Goal: Task Accomplishment & Management: Use online tool/utility

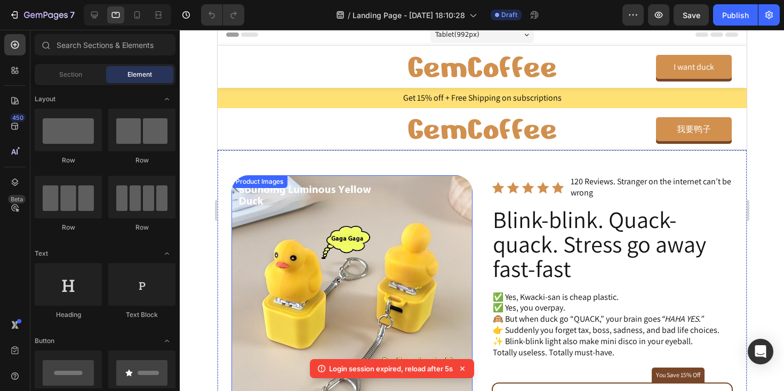
scroll to position [9, 0]
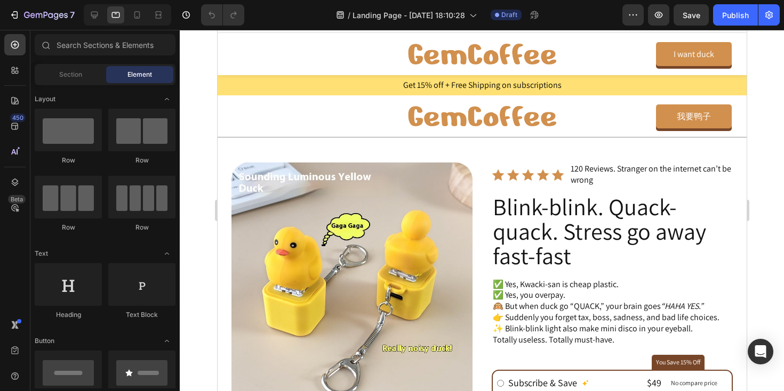
scroll to position [14, 0]
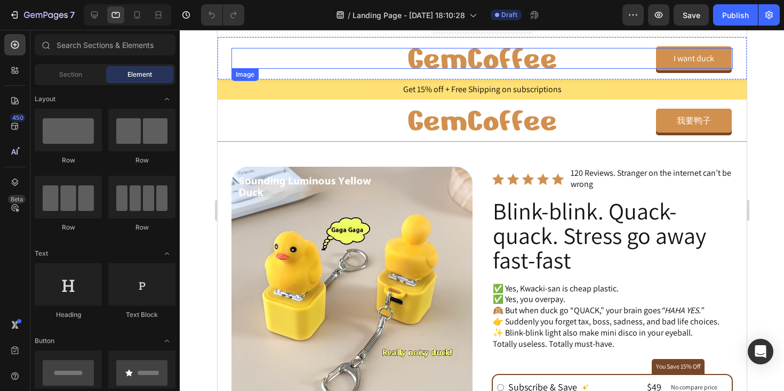
click at [439, 57] on img at bounding box center [481, 58] width 148 height 21
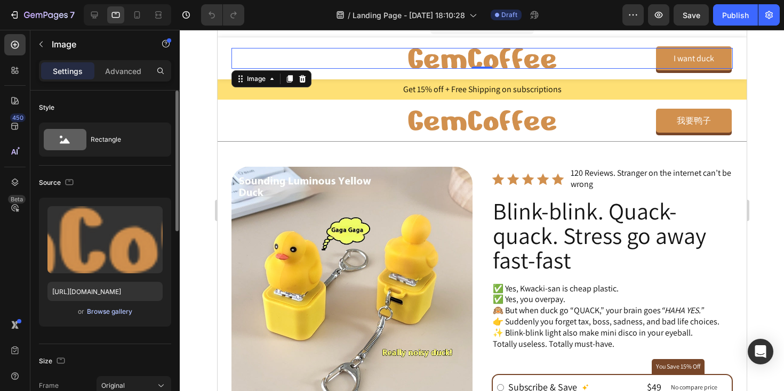
click at [100, 312] on div "Browse gallery" at bounding box center [109, 312] width 45 height 10
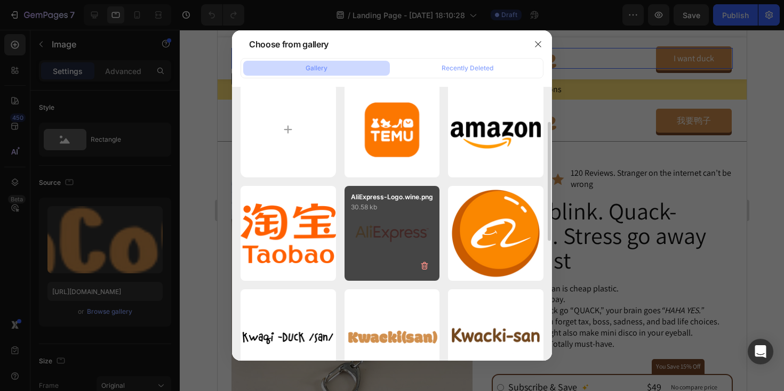
scroll to position [53, 0]
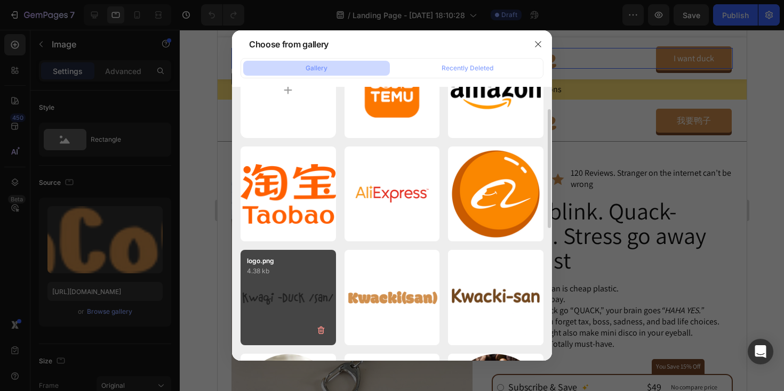
click at [294, 273] on p "4.38 kb" at bounding box center [288, 271] width 83 height 11
type input "[URL][DOMAIN_NAME]"
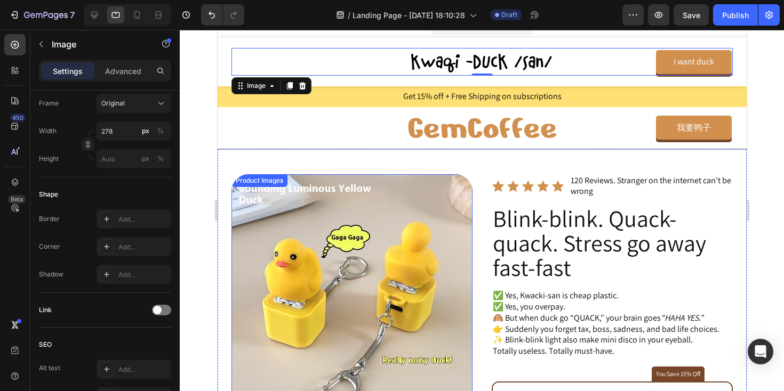
scroll to position [0, 0]
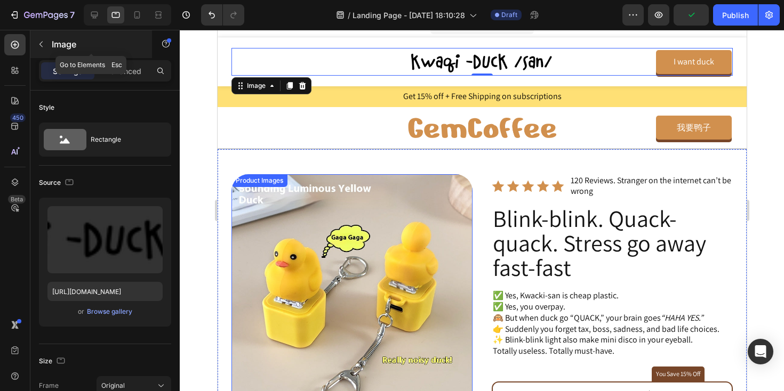
click at [41, 44] on icon "button" at bounding box center [41, 44] width 9 height 9
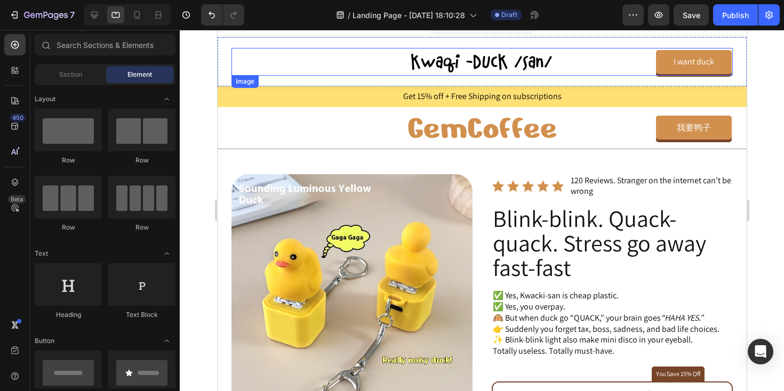
click at [436, 62] on img at bounding box center [481, 62] width 148 height 28
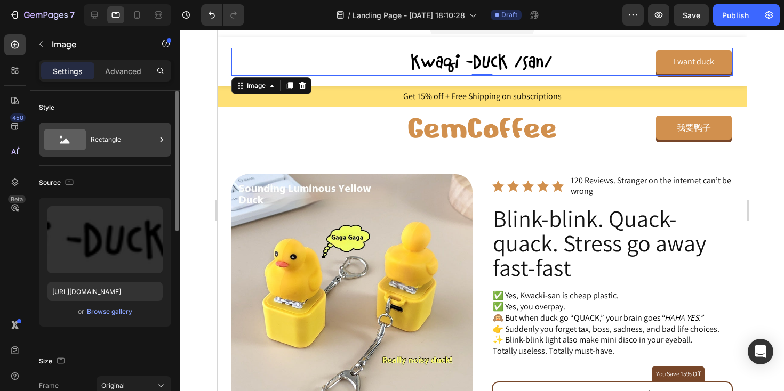
click at [127, 145] on div "Rectangle" at bounding box center [123, 139] width 65 height 25
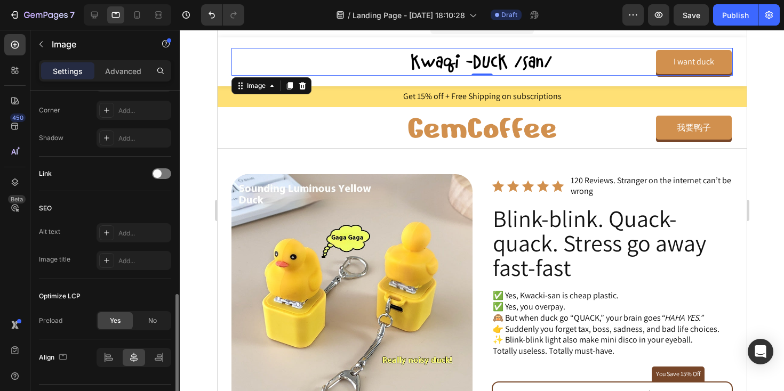
scroll to position [446, 0]
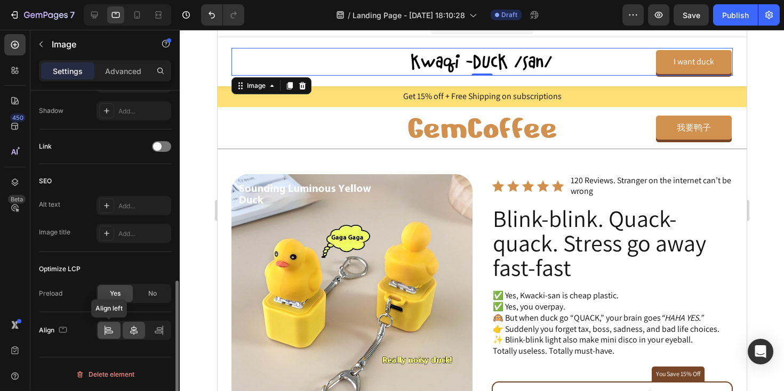
click at [103, 332] on div at bounding box center [109, 330] width 23 height 17
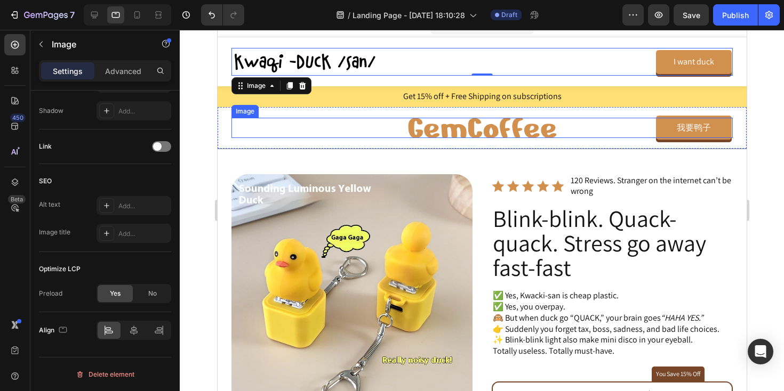
click at [426, 128] on img at bounding box center [481, 128] width 148 height 21
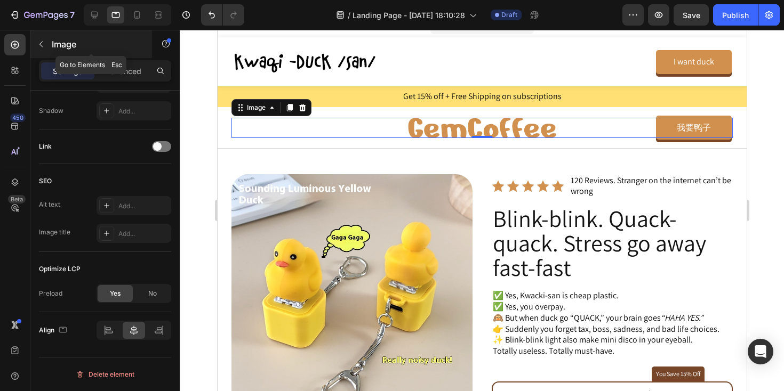
click at [40, 40] on icon "button" at bounding box center [41, 44] width 9 height 9
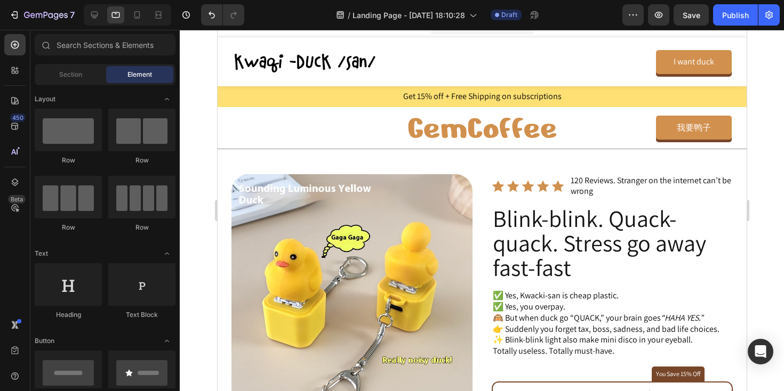
click at [130, 72] on span "Element" at bounding box center [139, 75] width 25 height 10
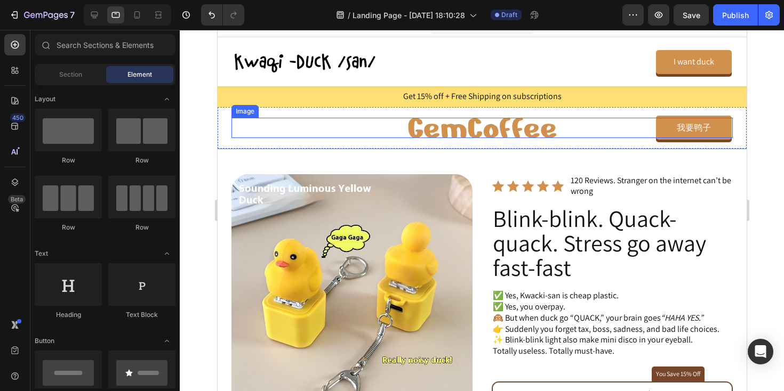
click at [487, 127] on img at bounding box center [481, 128] width 148 height 21
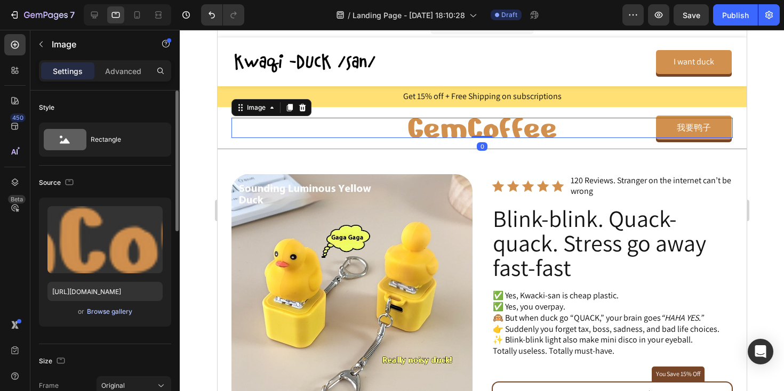
click at [121, 314] on div "Browse gallery" at bounding box center [109, 312] width 45 height 10
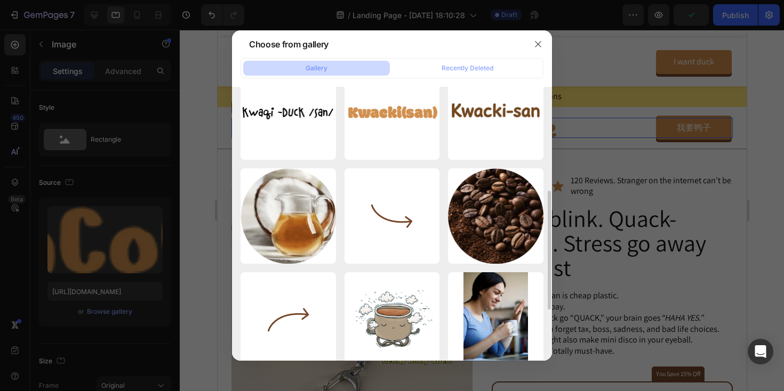
scroll to position [239, 0]
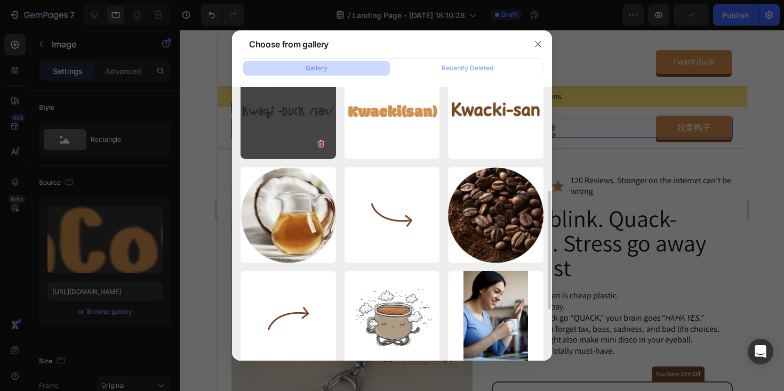
click at [306, 139] on div "logo.png 4.38 kb" at bounding box center [287, 110] width 95 height 95
type input "[URL][DOMAIN_NAME]"
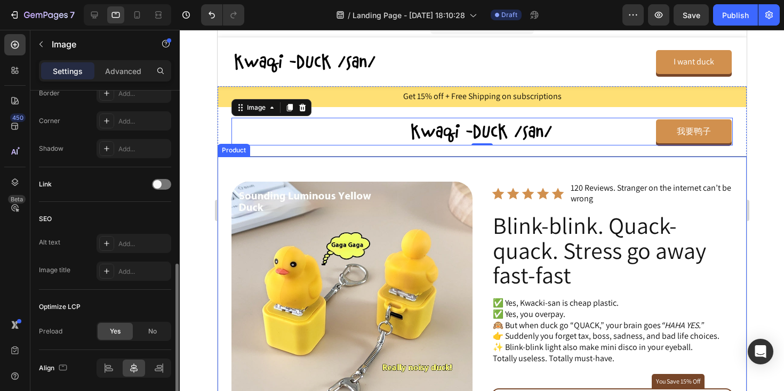
scroll to position [446, 0]
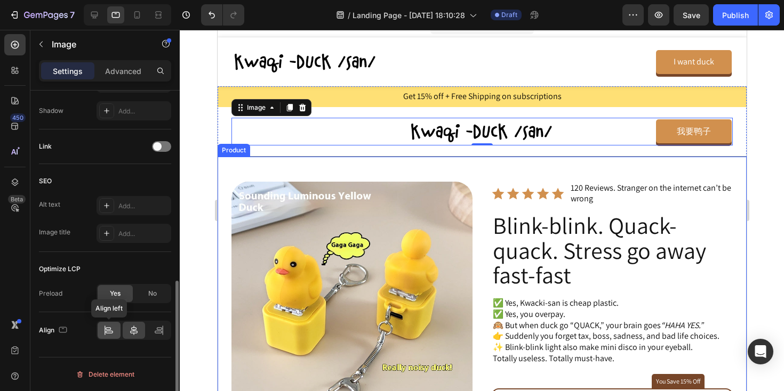
click at [110, 333] on icon at bounding box center [108, 330] width 11 height 11
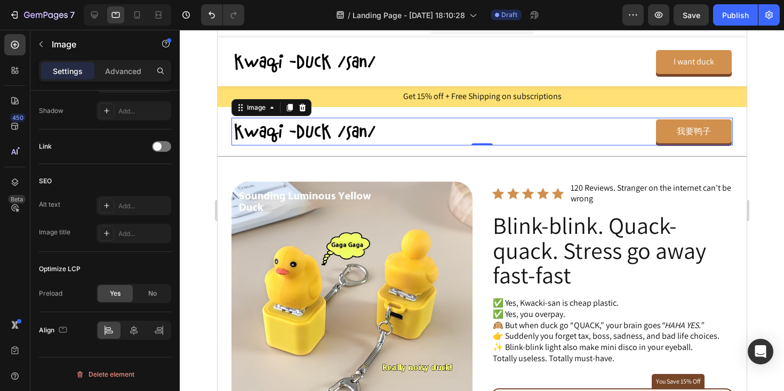
click at [762, 139] on div at bounding box center [482, 211] width 604 height 362
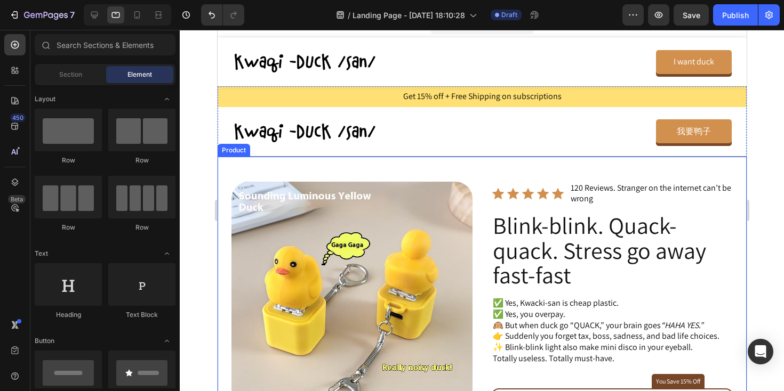
scroll to position [21, 0]
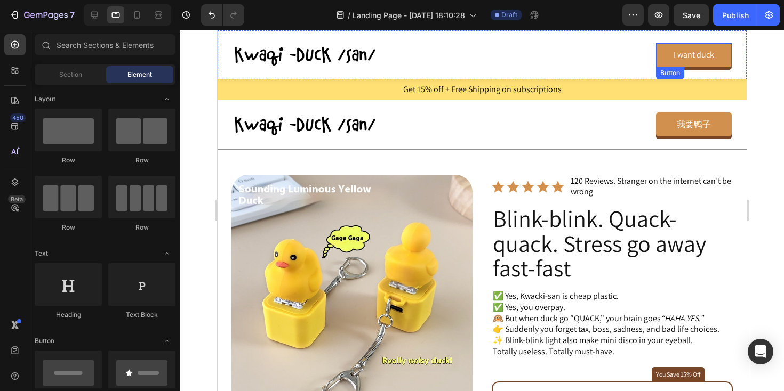
click at [667, 53] on link "I want duck" at bounding box center [693, 55] width 76 height 24
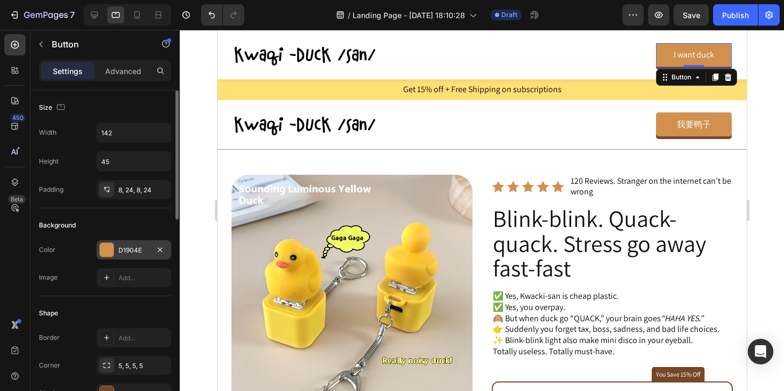
click at [105, 251] on div at bounding box center [107, 250] width 14 height 14
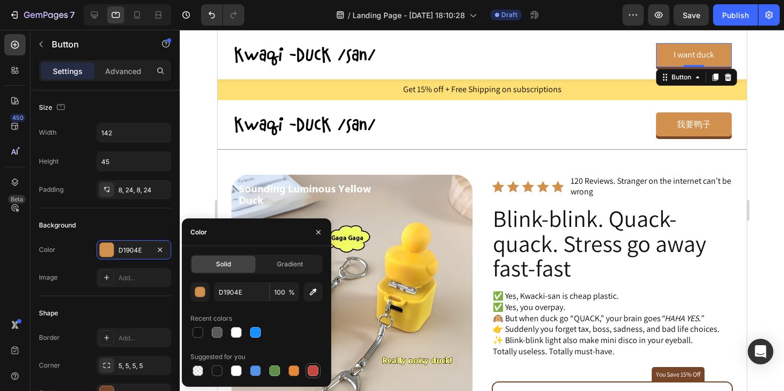
click at [315, 371] on div at bounding box center [313, 371] width 11 height 11
type input "C5453F"
click at [204, 110] on div at bounding box center [482, 211] width 604 height 362
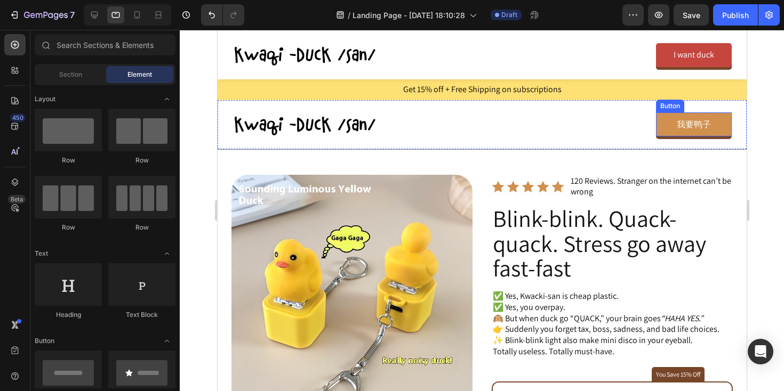
click at [664, 125] on link "我要鸭子" at bounding box center [693, 125] width 76 height 24
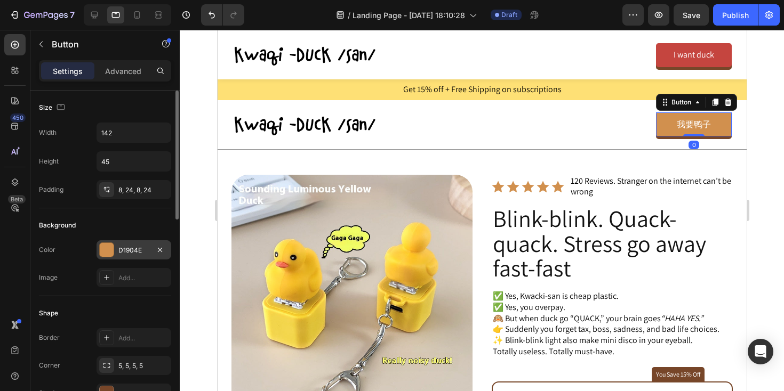
click at [135, 248] on div "D1904E" at bounding box center [133, 251] width 31 height 10
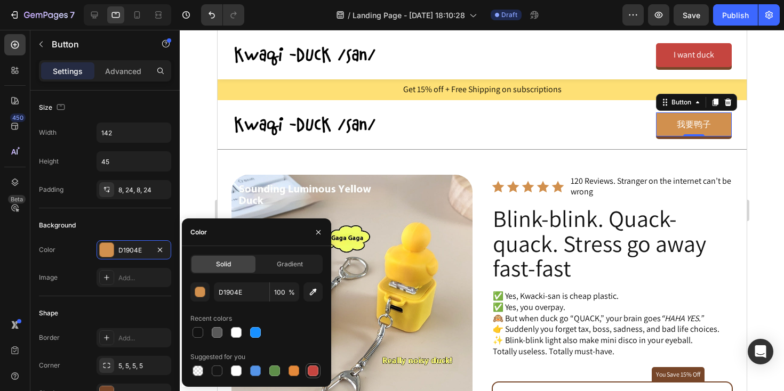
click at [311, 367] on div at bounding box center [313, 371] width 11 height 11
type input "C5453F"
click at [524, 185] on icon at bounding box center [527, 187] width 12 height 12
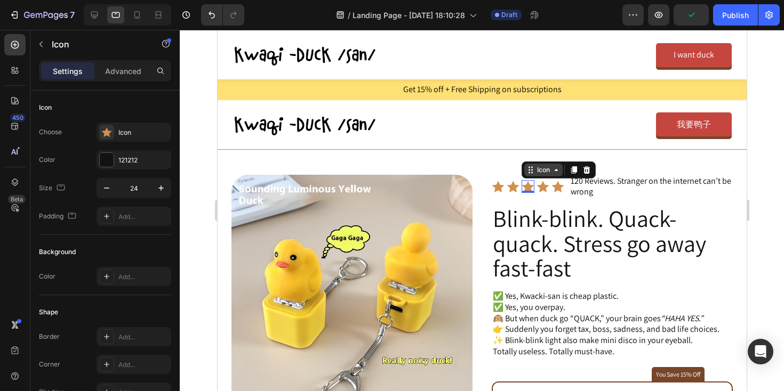
click at [542, 170] on div "Icon" at bounding box center [542, 170] width 17 height 0
click at [513, 187] on icon at bounding box center [513, 187] width 12 height 12
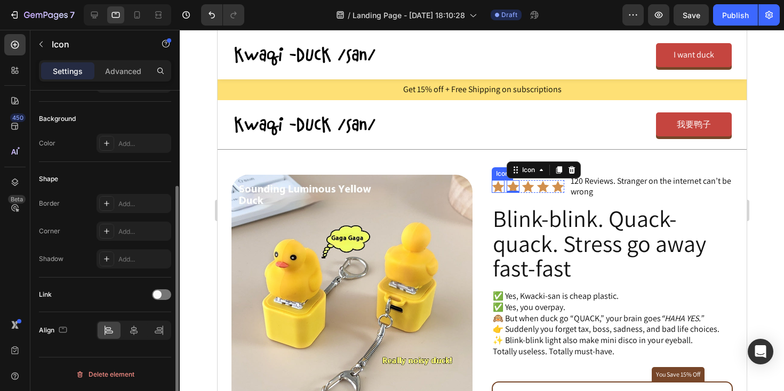
click at [498, 188] on icon at bounding box center [498, 187] width 12 height 12
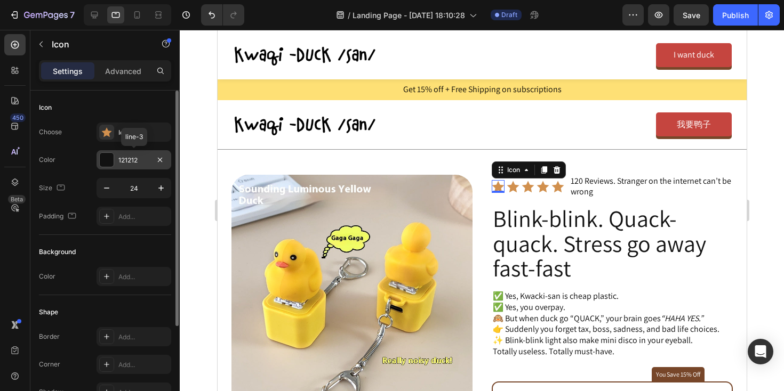
click at [130, 161] on div "121212" at bounding box center [133, 161] width 31 height 10
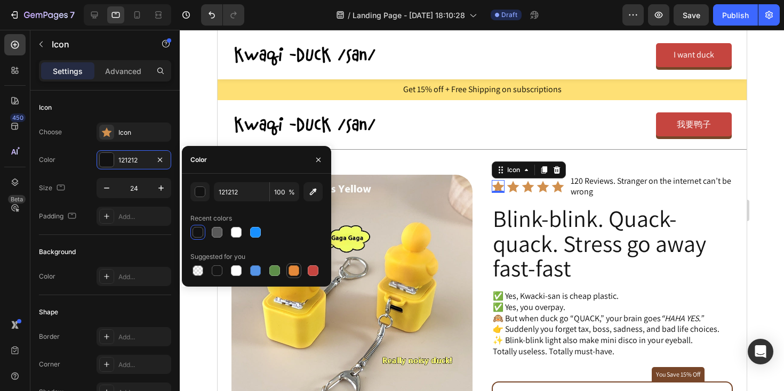
click at [296, 270] on div at bounding box center [293, 271] width 11 height 11
click at [312, 271] on div at bounding box center [313, 271] width 11 height 11
click at [232, 271] on div at bounding box center [236, 271] width 11 height 11
click at [219, 271] on div at bounding box center [217, 271] width 11 height 11
type input "151515"
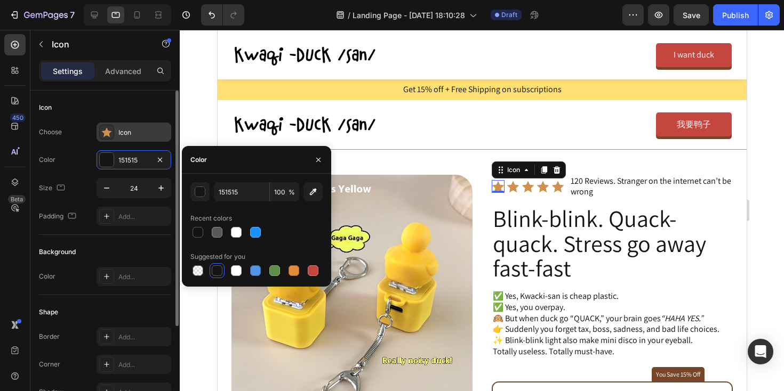
click at [106, 131] on icon at bounding box center [106, 132] width 10 height 10
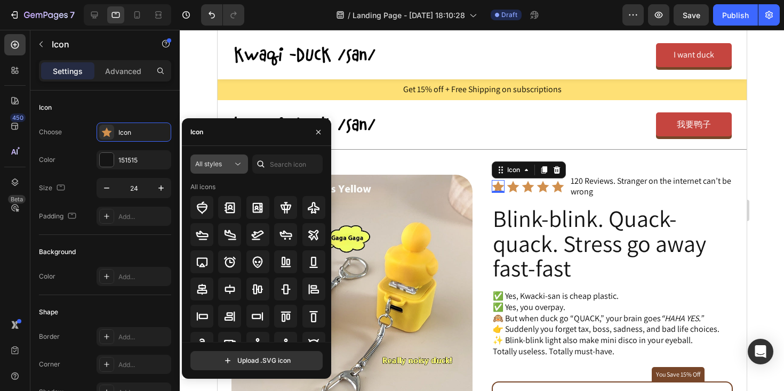
click at [226, 170] on button "All styles" at bounding box center [219, 164] width 58 height 19
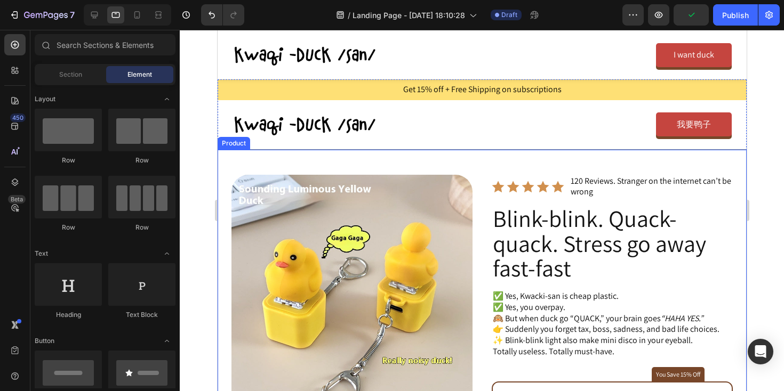
click at [202, 170] on div at bounding box center [482, 211] width 604 height 362
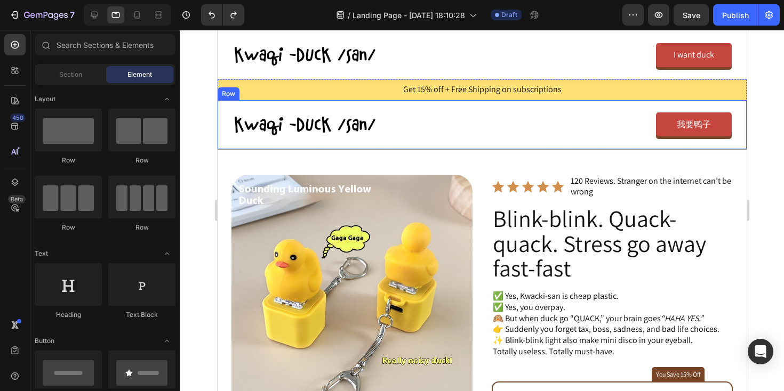
click at [189, 109] on div at bounding box center [482, 211] width 604 height 362
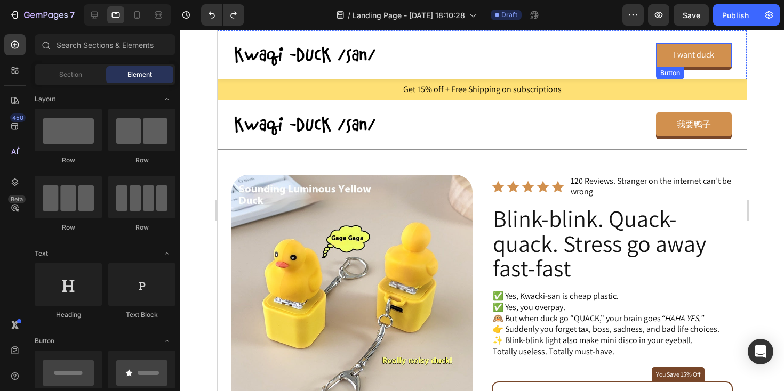
click at [669, 56] on link "I want duck" at bounding box center [693, 55] width 76 height 24
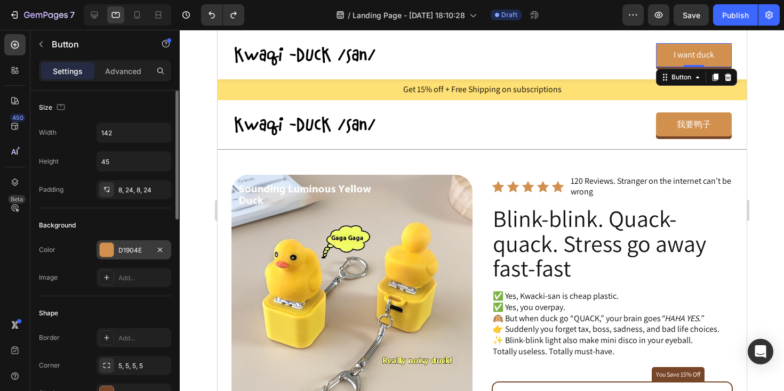
click at [113, 248] on div at bounding box center [107, 250] width 14 height 14
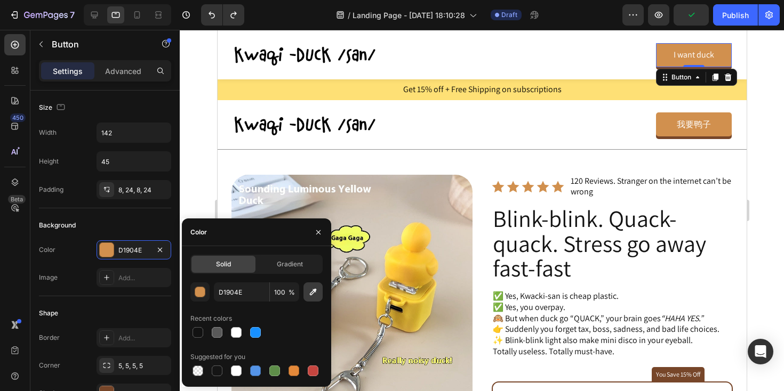
click at [309, 290] on icon "button" at bounding box center [313, 292] width 11 height 11
type input "FECB40"
click at [272, 333] on div at bounding box center [274, 332] width 11 height 11
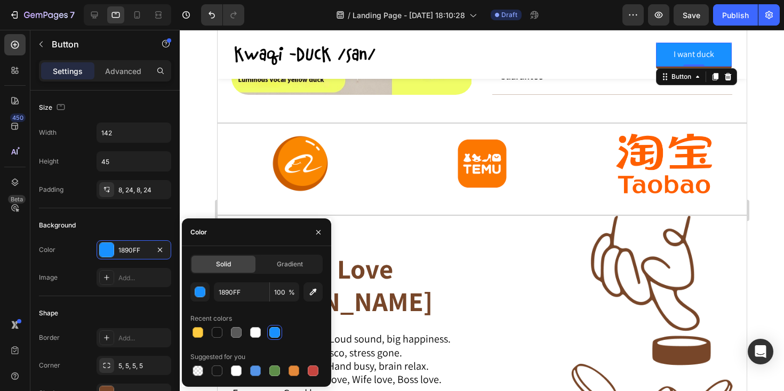
scroll to position [729, 0]
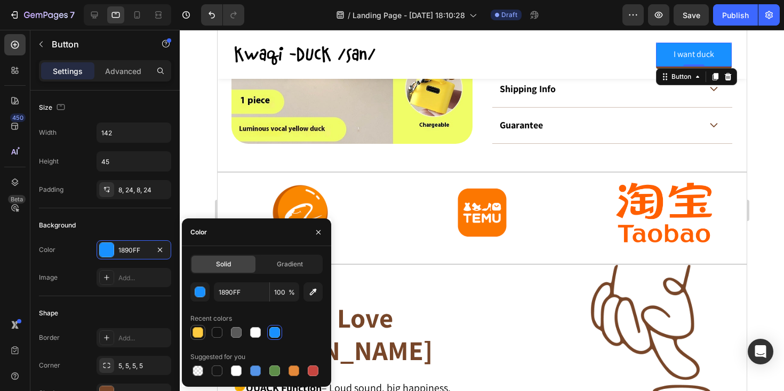
click at [199, 330] on div at bounding box center [197, 332] width 11 height 11
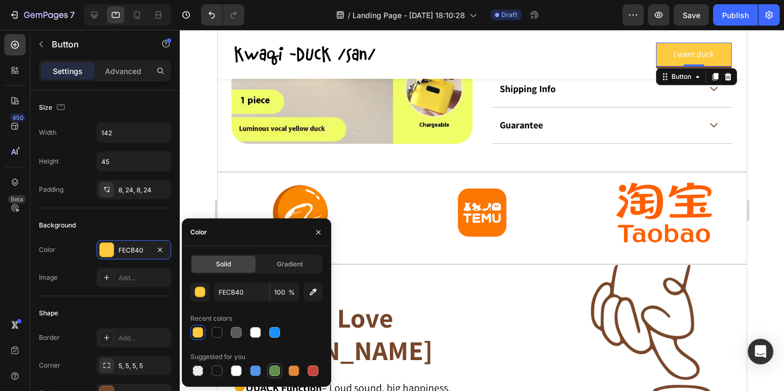
click at [274, 371] on div at bounding box center [274, 371] width 11 height 11
click at [317, 373] on div at bounding box center [313, 371] width 11 height 11
click at [294, 373] on div at bounding box center [293, 371] width 11 height 11
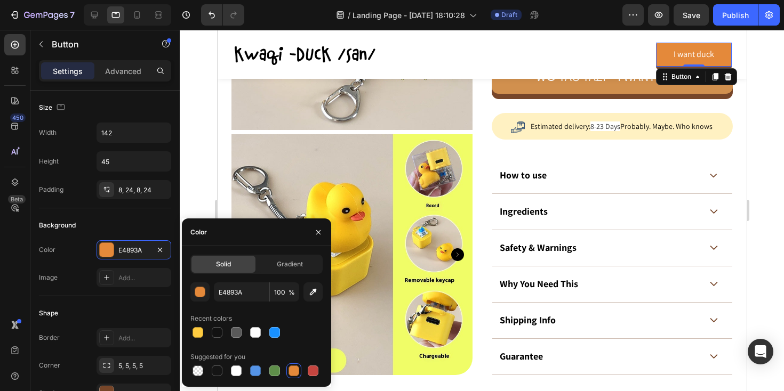
scroll to position [651, 0]
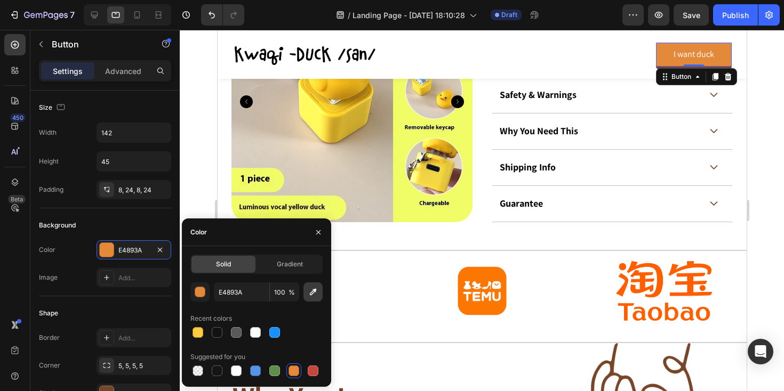
click at [310, 294] on icon "button" at bounding box center [313, 292] width 7 height 7
type input "FC7800"
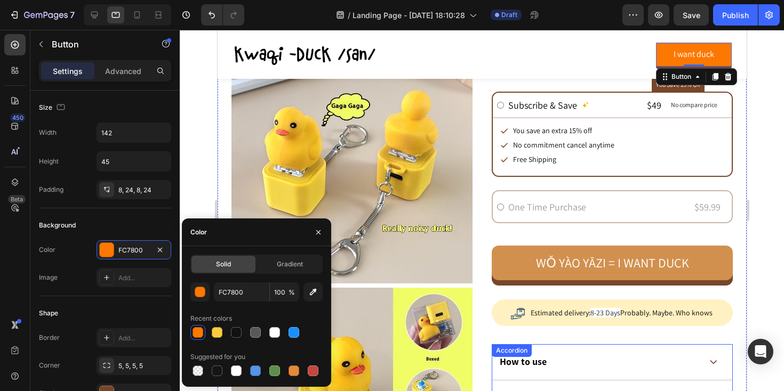
scroll to position [0, 0]
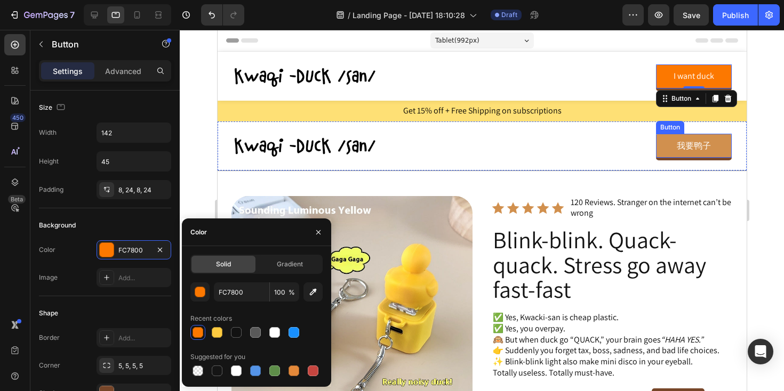
click at [668, 144] on link "我要鸭子" at bounding box center [693, 146] width 76 height 24
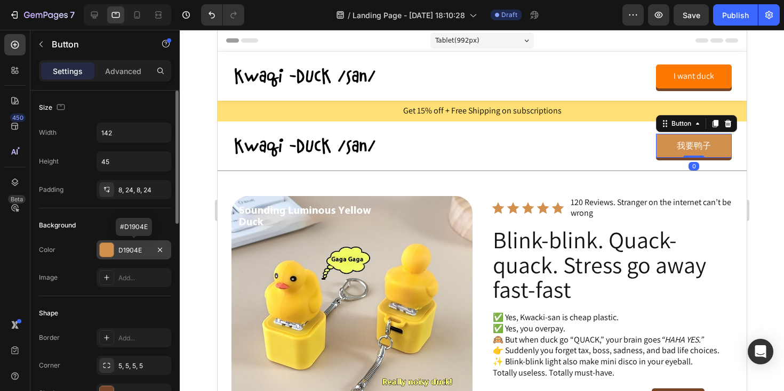
click at [125, 259] on div "D1904E" at bounding box center [134, 249] width 75 height 19
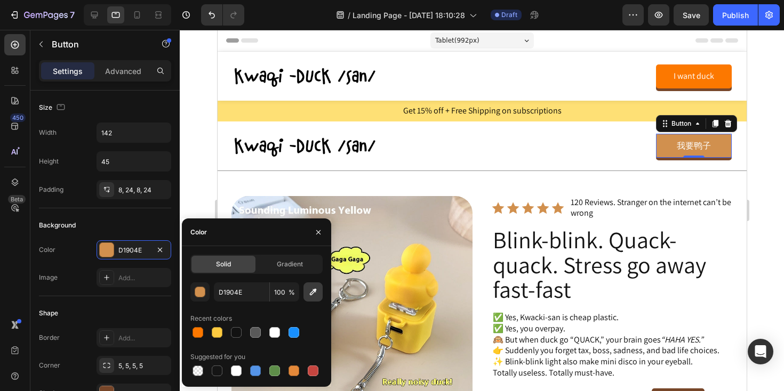
click at [310, 300] on button "button" at bounding box center [312, 292] width 19 height 19
type input "FC7802"
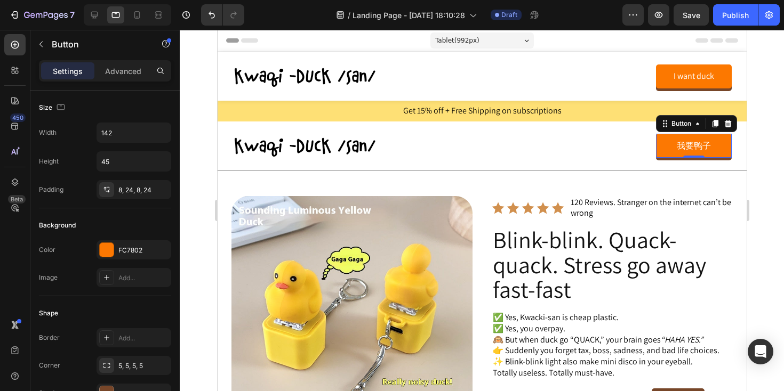
click at [198, 117] on div at bounding box center [482, 211] width 604 height 362
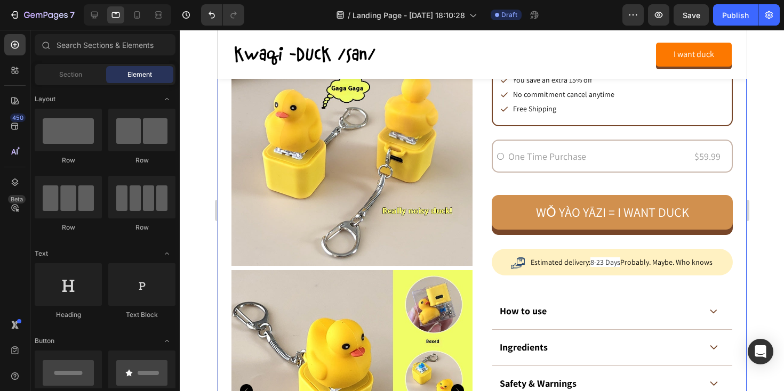
scroll to position [407, 0]
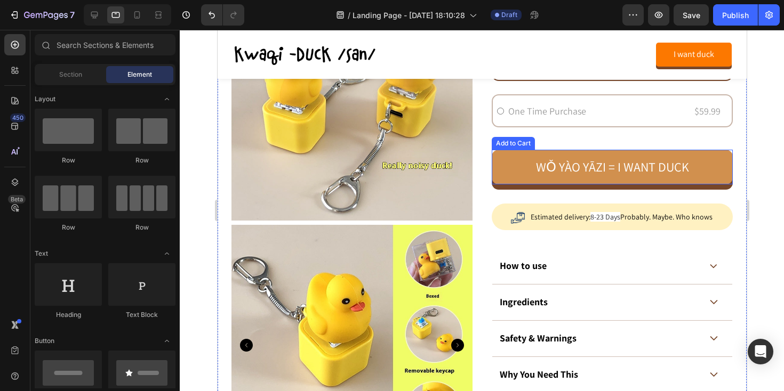
click at [524, 170] on button "wǒ yào yāzi = I want duck" at bounding box center [611, 167] width 241 height 35
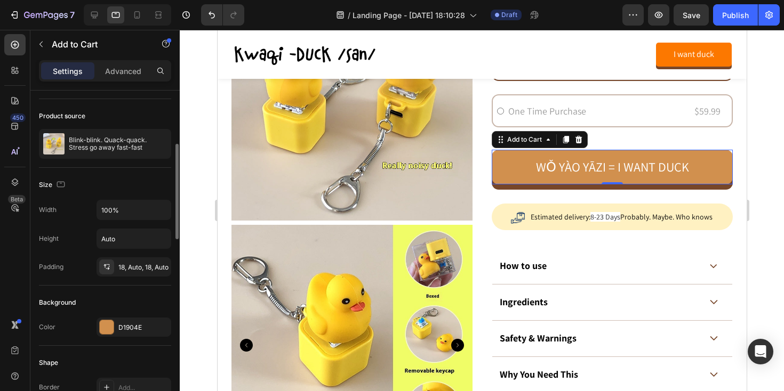
scroll to position [117, 0]
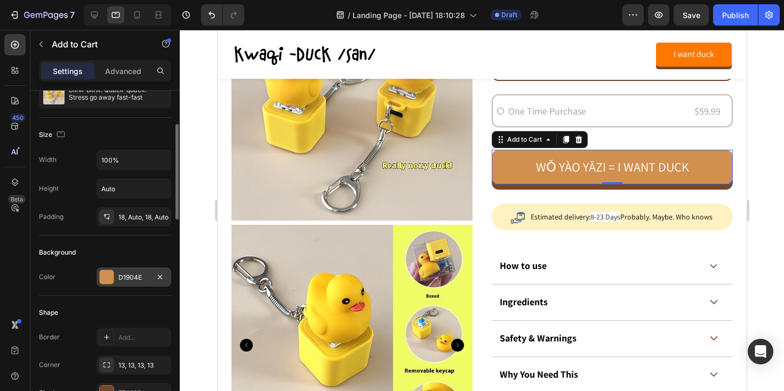
click at [116, 279] on div "D1904E" at bounding box center [134, 277] width 75 height 19
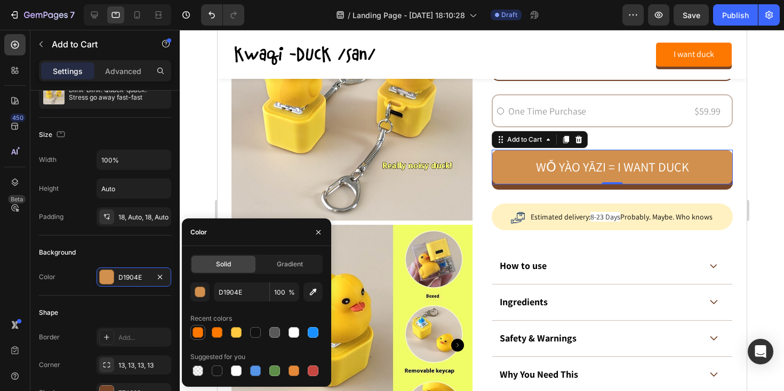
click at [196, 334] on div at bounding box center [197, 332] width 11 height 11
type input "FC7802"
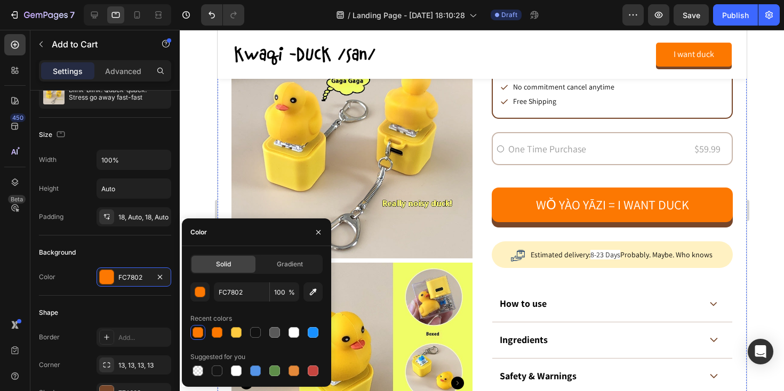
scroll to position [372, 0]
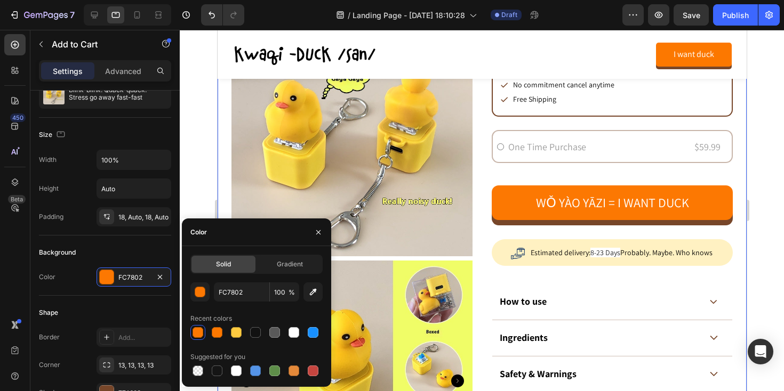
click at [485, 255] on div "Product Images Product Images Icon Icon Icon Icon Icon Icon List 120 Reviews. S…" at bounding box center [481, 151] width 529 height 702
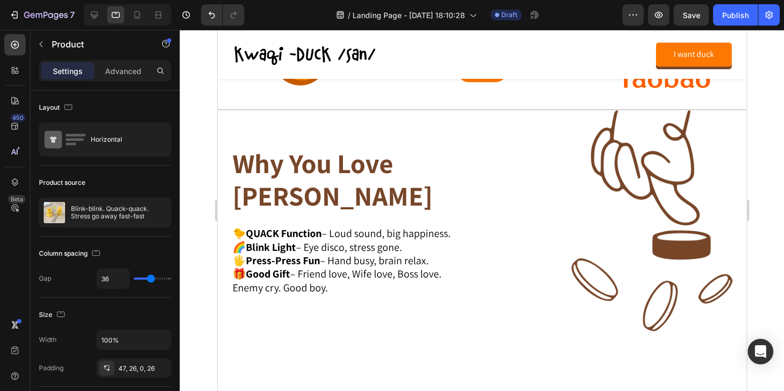
scroll to position [844, 0]
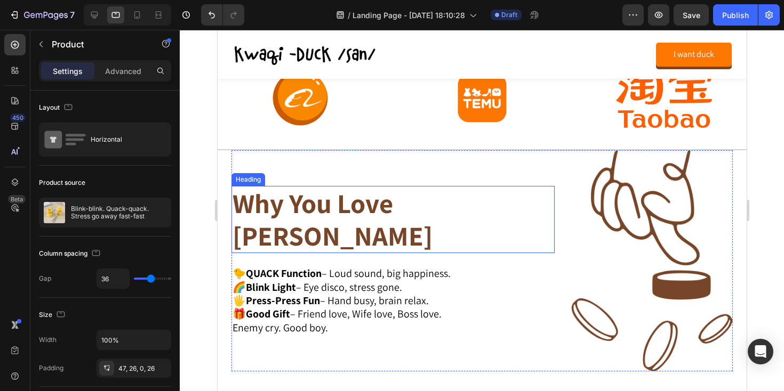
click at [394, 198] on h2 "Why You Love [PERSON_NAME]" at bounding box center [378, 219] width 295 height 67
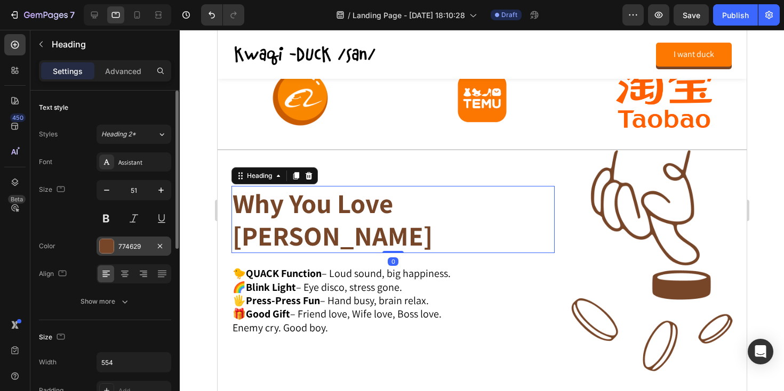
click at [111, 246] on div at bounding box center [107, 246] width 14 height 14
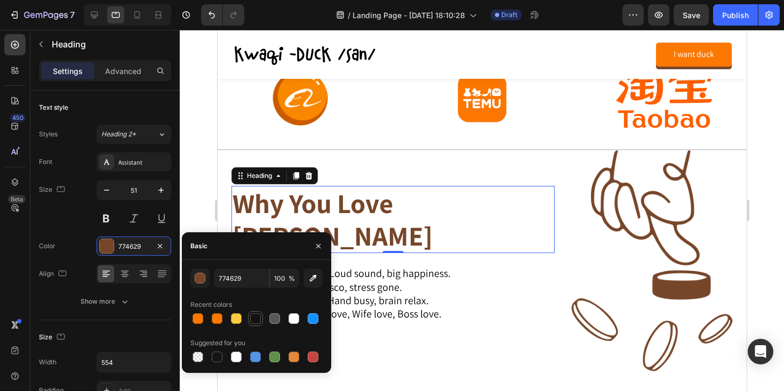
click at [250, 317] on div at bounding box center [255, 319] width 11 height 11
type input "121212"
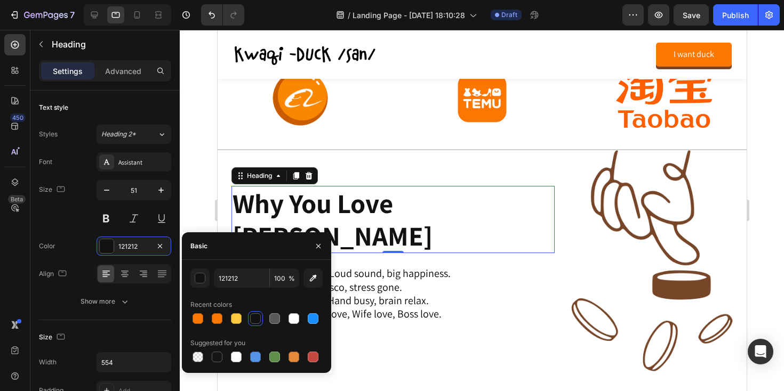
click at [202, 180] on div at bounding box center [482, 211] width 604 height 362
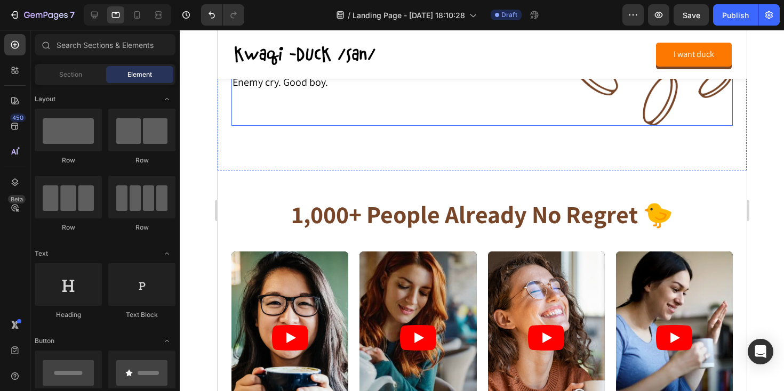
scroll to position [1091, 0]
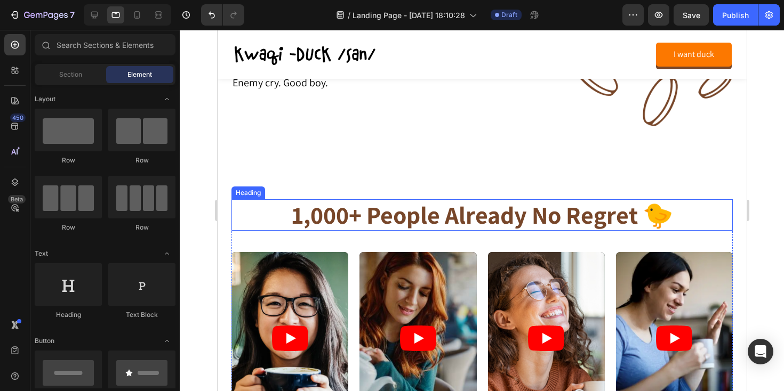
click at [330, 216] on h2 "1,000+ people already no regret 🐤" at bounding box center [481, 214] width 501 height 31
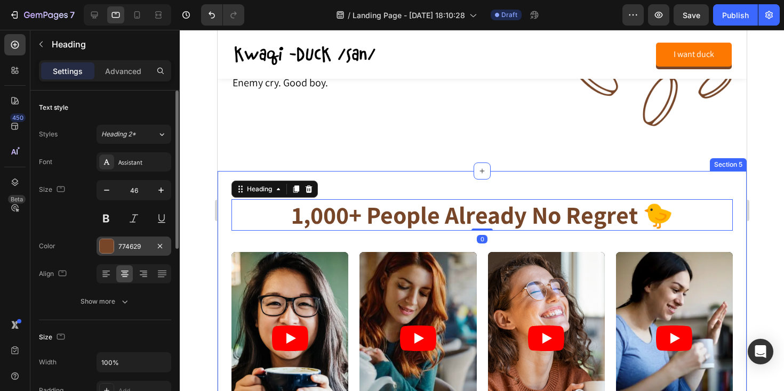
click at [114, 244] on div at bounding box center [106, 246] width 15 height 15
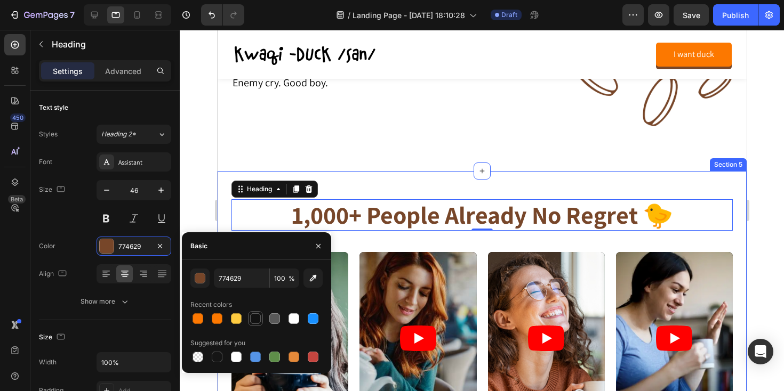
click at [251, 318] on div at bounding box center [255, 319] width 11 height 11
type input "121212"
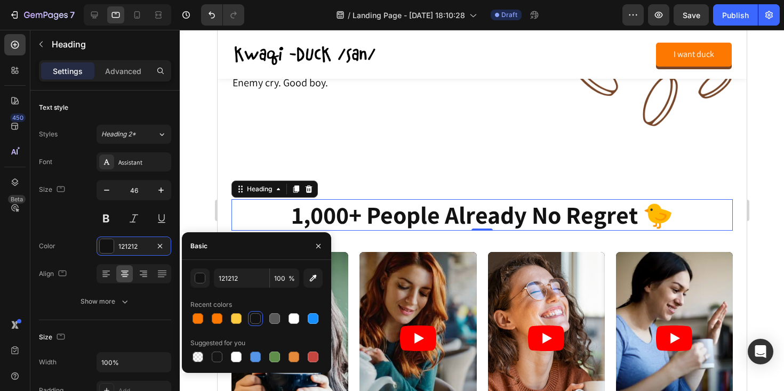
click at [189, 182] on div at bounding box center [482, 211] width 604 height 362
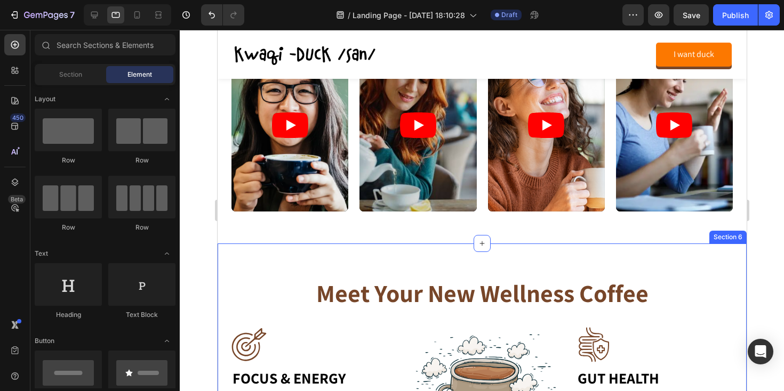
scroll to position [1231, 0]
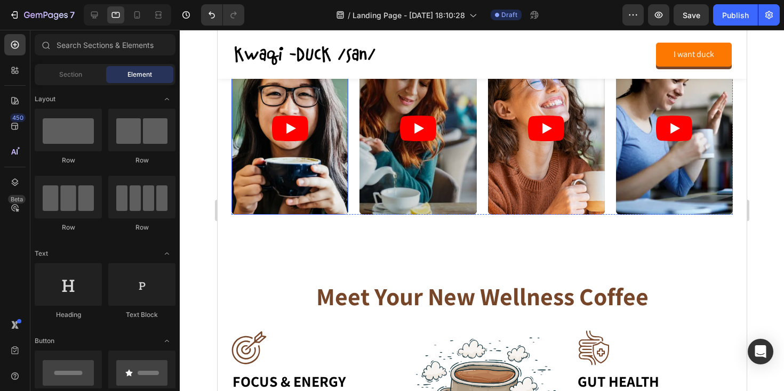
click at [291, 133] on icon "Play" at bounding box center [289, 129] width 36 height 26
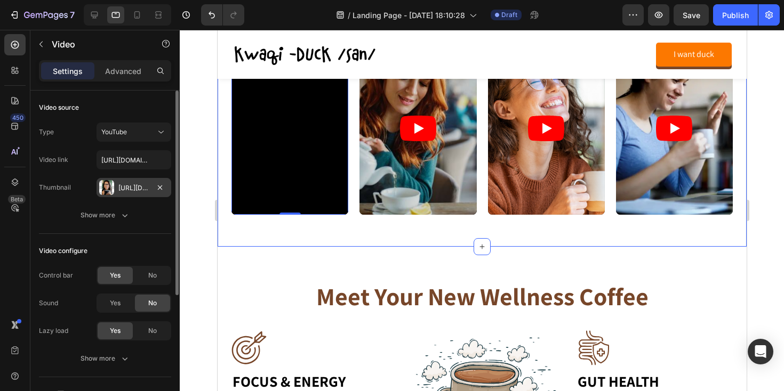
click at [105, 187] on div at bounding box center [106, 187] width 15 height 15
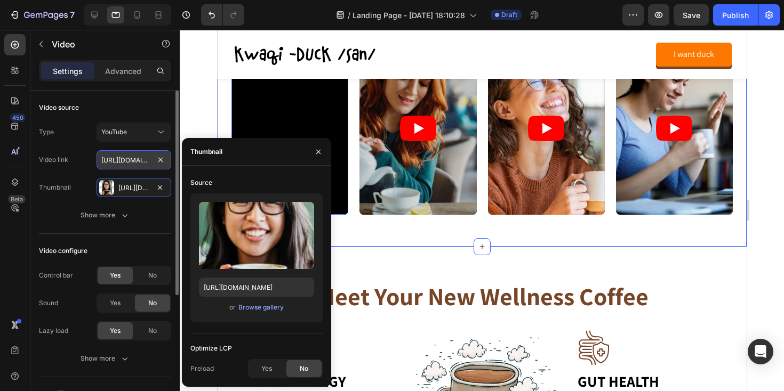
click at [109, 161] on input "[URL][DOMAIN_NAME]" at bounding box center [134, 159] width 75 height 19
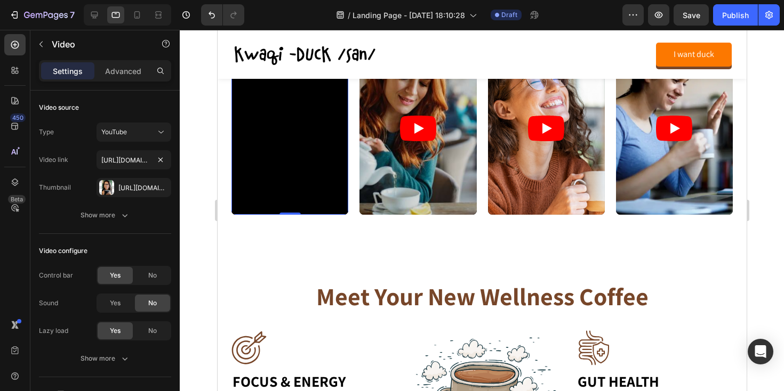
click at [207, 163] on div at bounding box center [482, 211] width 604 height 362
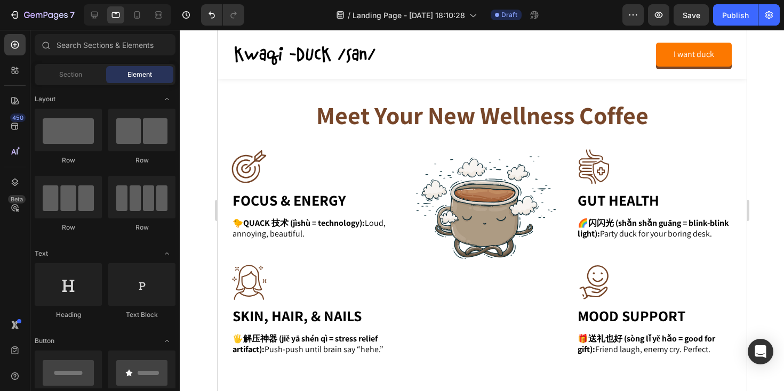
scroll to position [1481, 0]
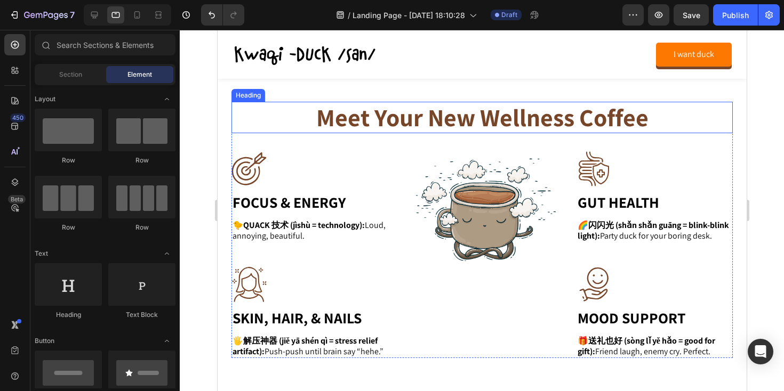
click at [347, 122] on h2 "meet your new wellness coffee" at bounding box center [481, 117] width 501 height 31
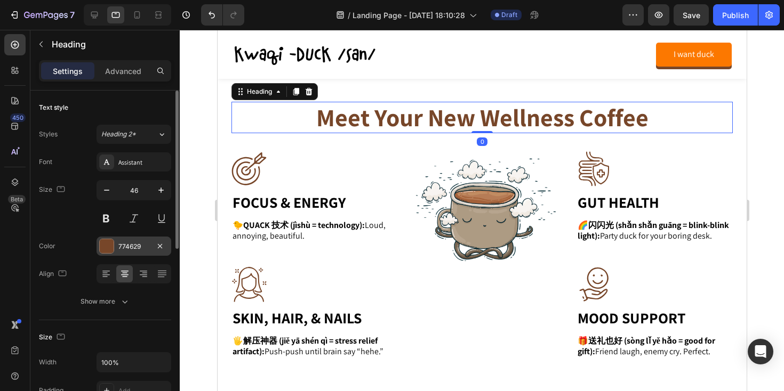
click at [107, 247] on div at bounding box center [107, 246] width 14 height 14
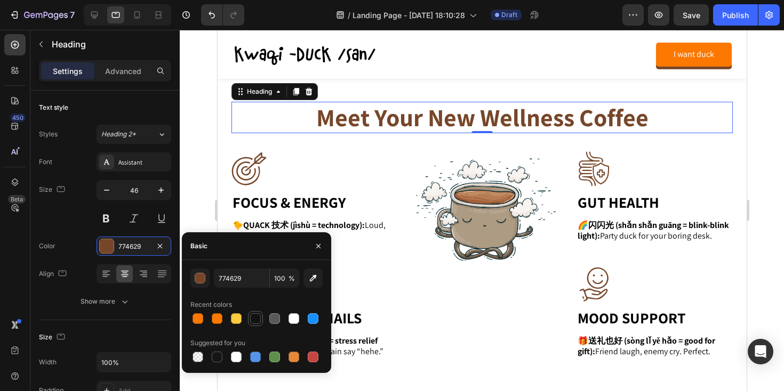
click at [251, 317] on div at bounding box center [255, 319] width 11 height 11
type input "121212"
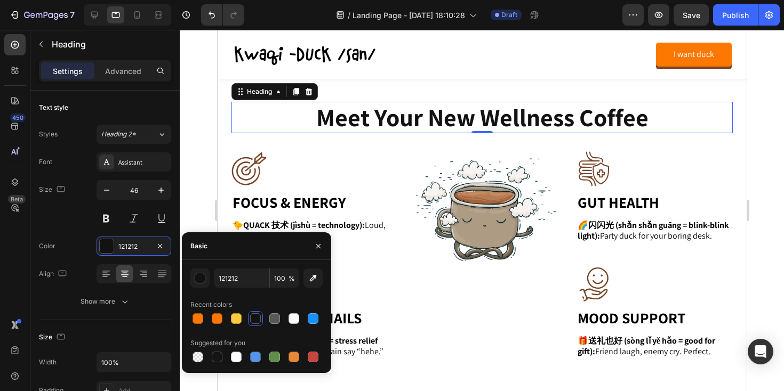
click at [188, 116] on div at bounding box center [482, 211] width 604 height 362
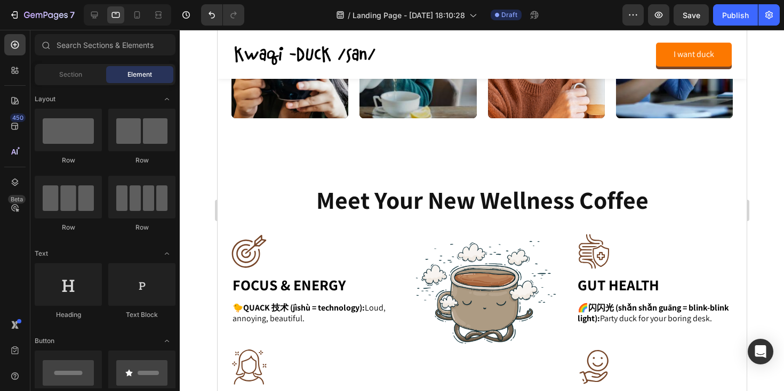
scroll to position [1403, 0]
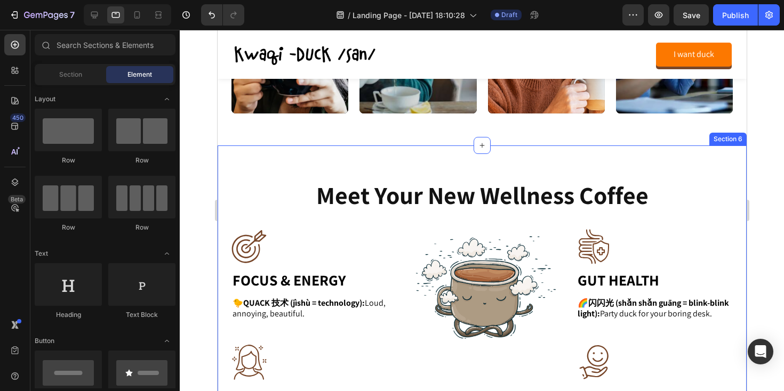
click at [225, 179] on div "meet your new wellness coffee Heading Image Icon Image FOCUS & ENERGY Heading 🐤…" at bounding box center [481, 305] width 529 height 319
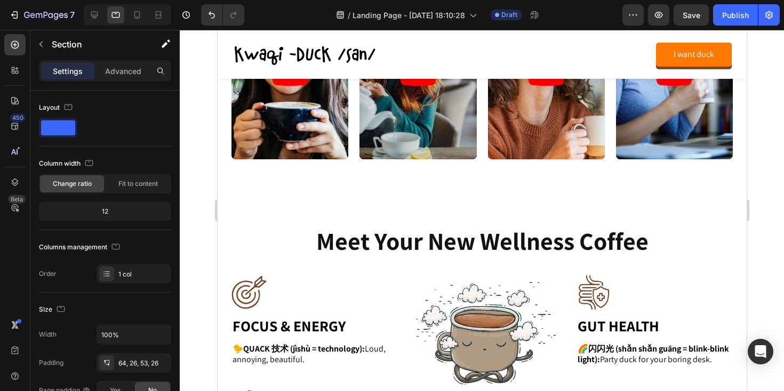
scroll to position [1342, 0]
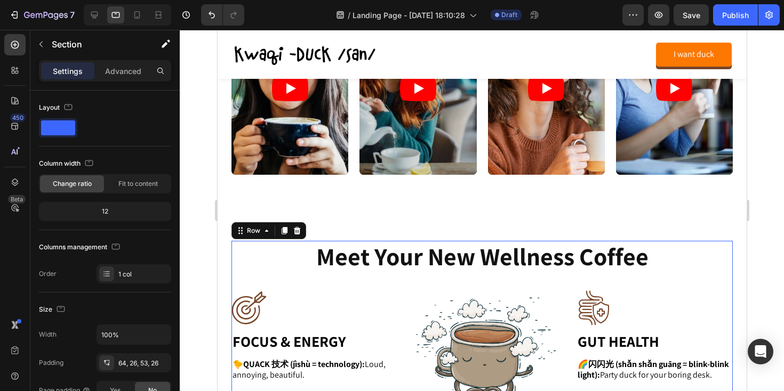
click at [270, 285] on div "meet your new wellness coffee Heading Image Icon Image FOCUS & ENERGY Heading 🐤…" at bounding box center [481, 369] width 501 height 256
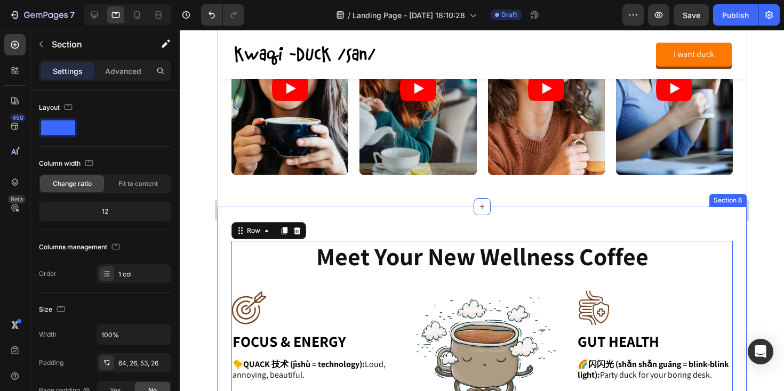
click at [223, 251] on div "meet your new wellness coffee Heading Image Icon Image FOCUS & ENERGY Heading 🐤…" at bounding box center [481, 366] width 529 height 319
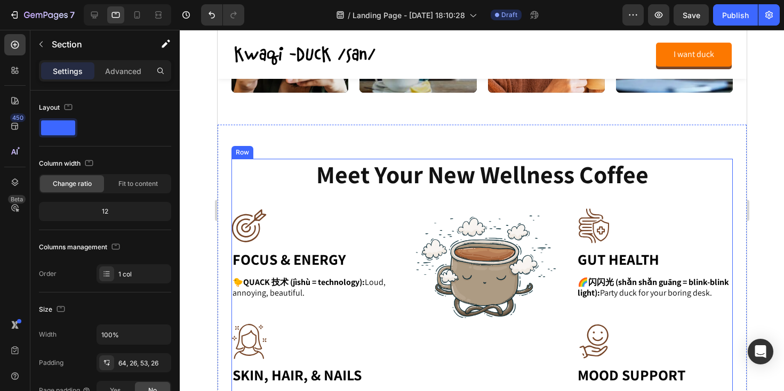
scroll to position [1402, 0]
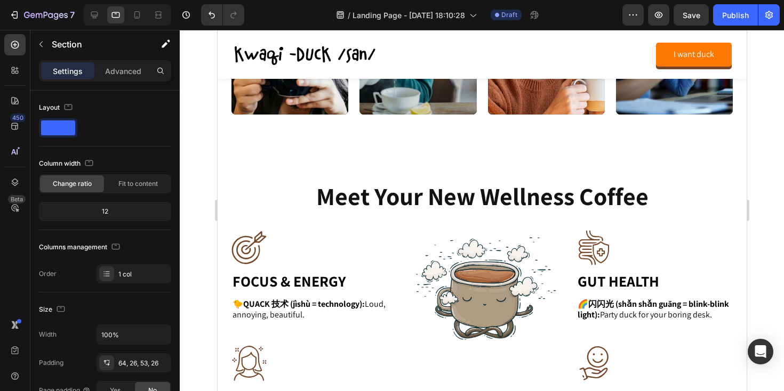
click at [254, 170] on div "meet your new wellness coffee Heading Image Icon Image FOCUS & ENERGY Heading 🐤…" at bounding box center [481, 306] width 529 height 319
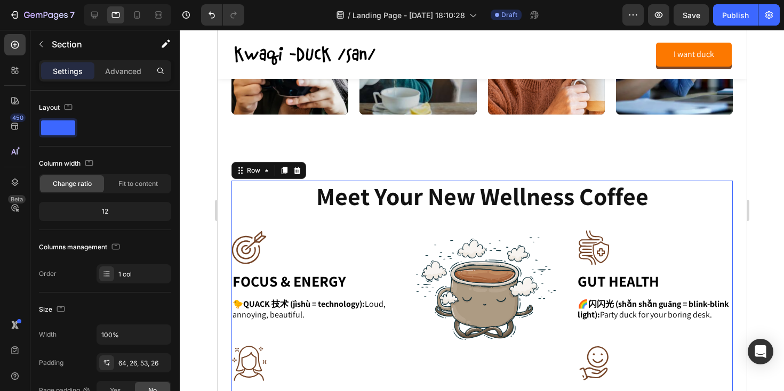
click at [265, 219] on div "meet your new wellness coffee Heading Image Icon Image FOCUS & ENERGY Heading 🐤…" at bounding box center [481, 309] width 501 height 256
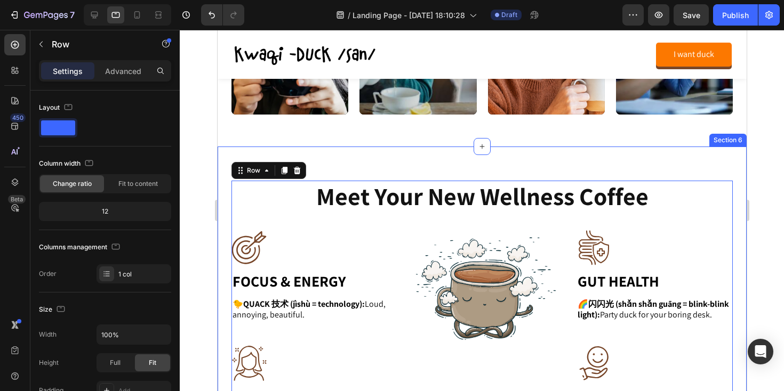
click at [327, 163] on div "meet your new wellness coffee Heading Image Icon Image FOCUS & ENERGY Heading 🐤…" at bounding box center [481, 306] width 529 height 319
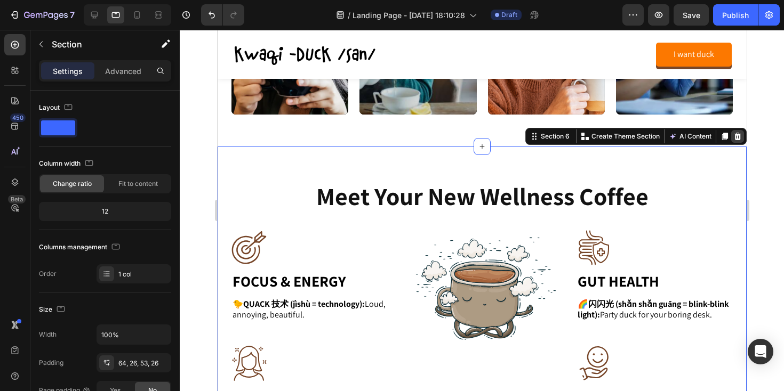
click at [734, 136] on icon at bounding box center [737, 136] width 7 height 7
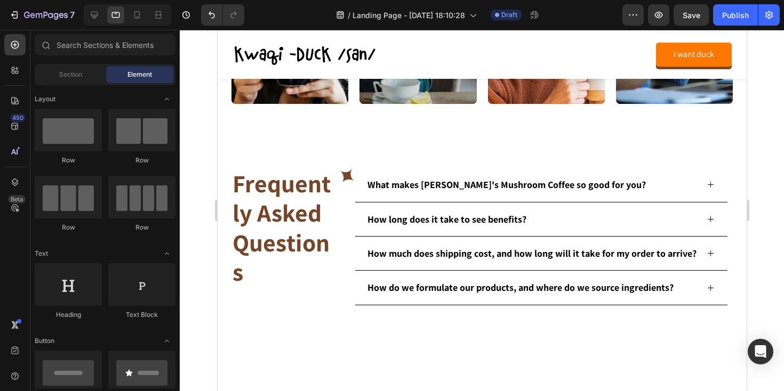
scroll to position [1410, 0]
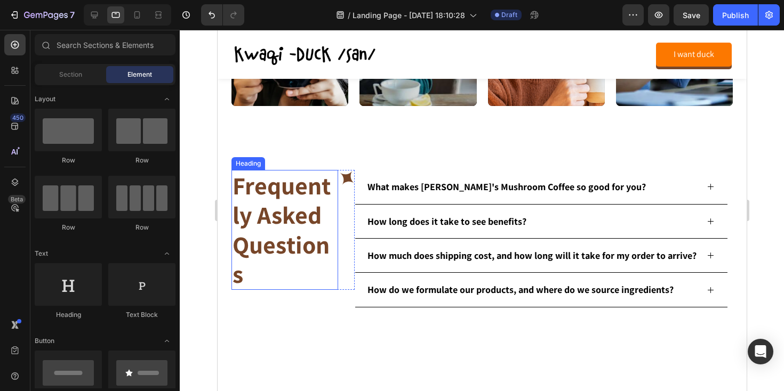
click at [268, 214] on h2 "Frequently Asked Questions" at bounding box center [284, 230] width 107 height 120
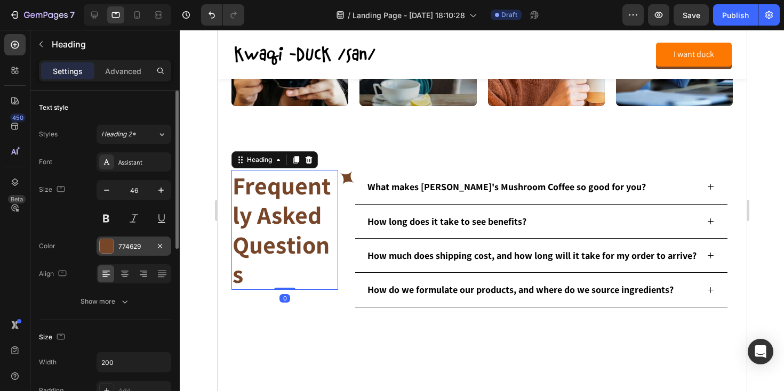
click at [105, 247] on div at bounding box center [107, 246] width 14 height 14
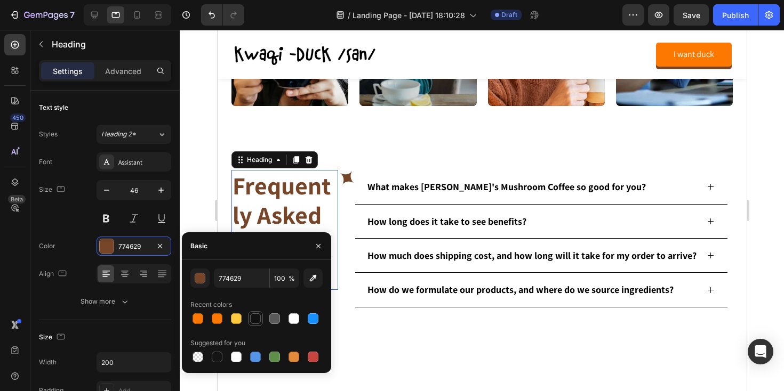
click at [254, 319] on div at bounding box center [255, 319] width 11 height 11
type input "121212"
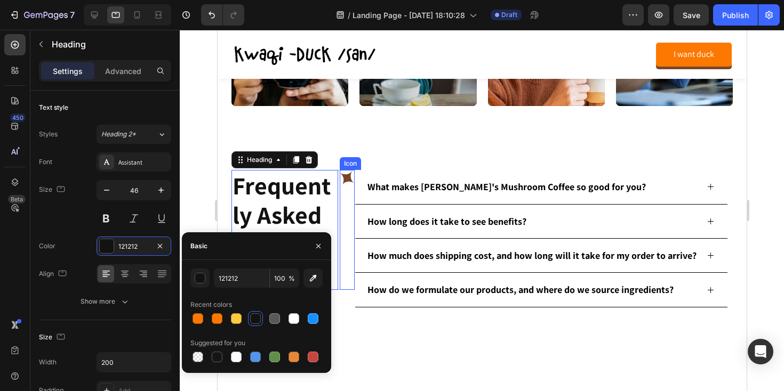
click at [349, 181] on icon at bounding box center [346, 178] width 14 height 14
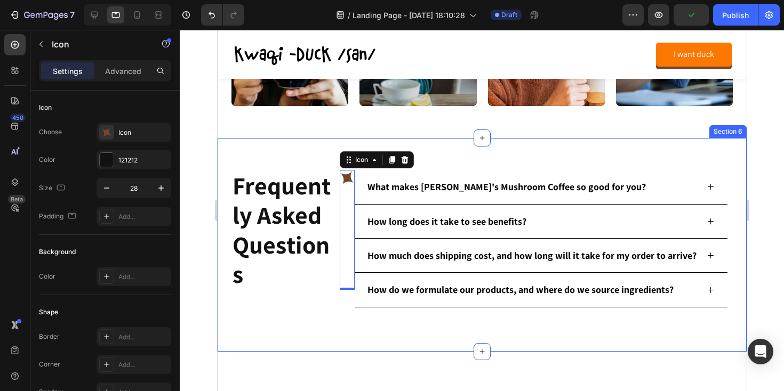
click at [411, 348] on div "Frequently Asked Questions Heading Icon 0 Row What makes [PERSON_NAME]'s Mushro…" at bounding box center [481, 245] width 529 height 214
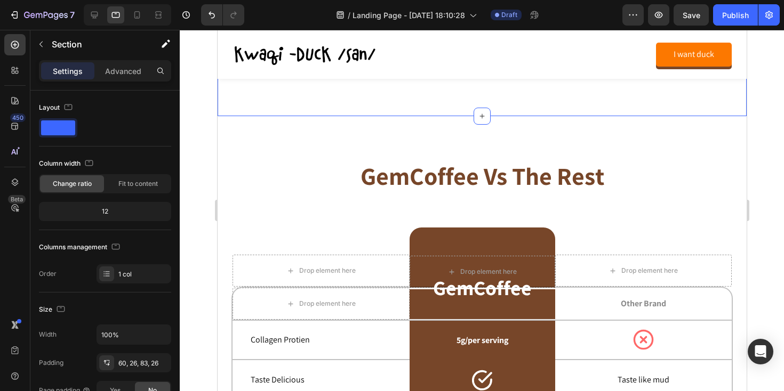
scroll to position [1616, 0]
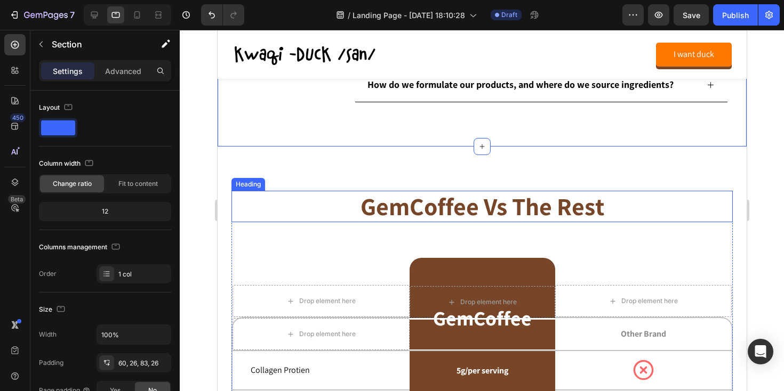
click at [424, 201] on h2 "GemCoffee Vs The Rest" at bounding box center [482, 206] width 246 height 31
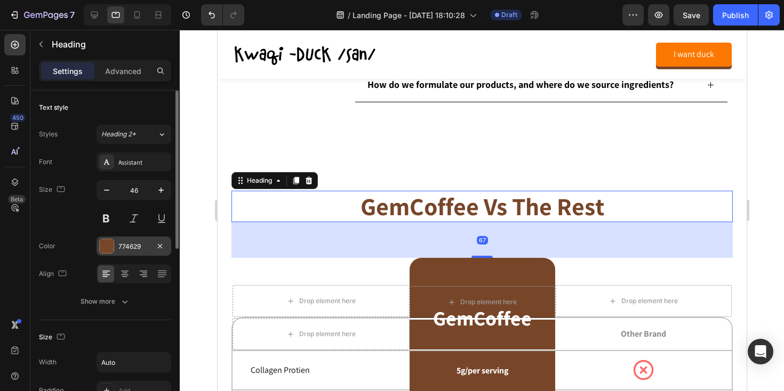
click at [113, 242] on div at bounding box center [107, 246] width 14 height 14
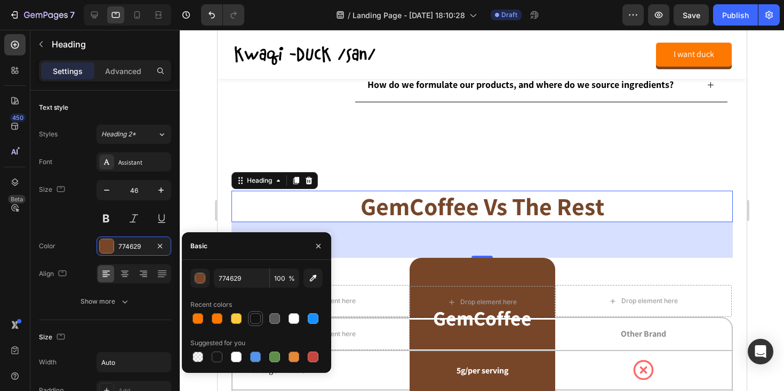
click at [258, 319] on div at bounding box center [255, 319] width 11 height 11
type input "121212"
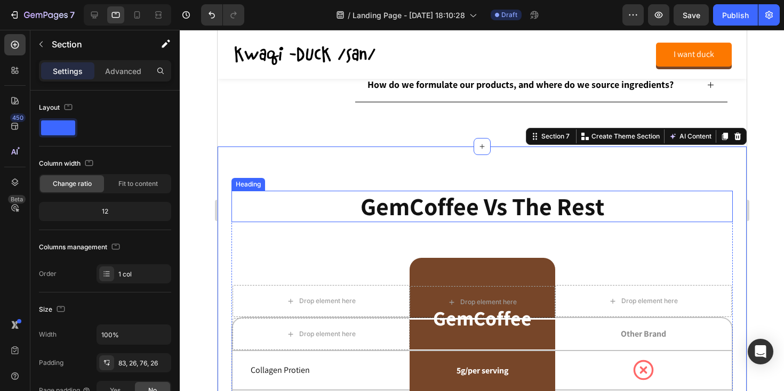
click at [386, 208] on h2 "GemCoffee Vs The Rest" at bounding box center [482, 206] width 246 height 31
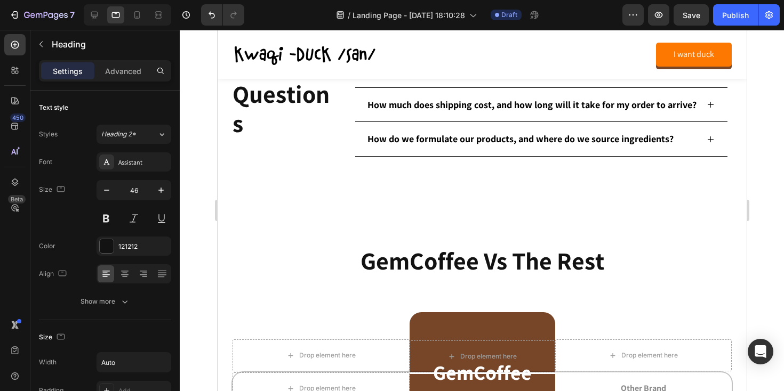
scroll to position [1564, 0]
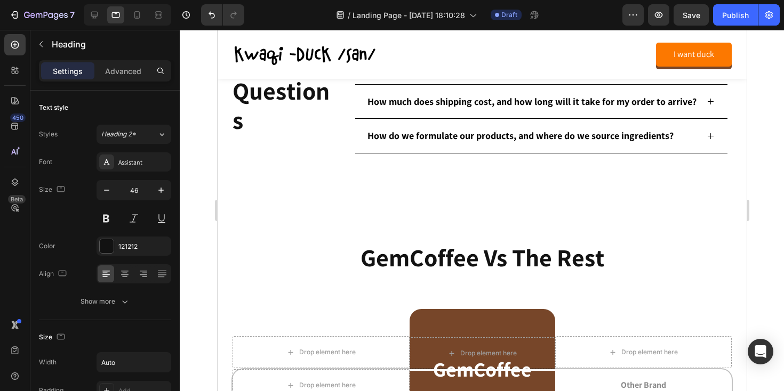
click at [414, 260] on h2 "GemCoffee Vs The Rest" at bounding box center [482, 257] width 246 height 31
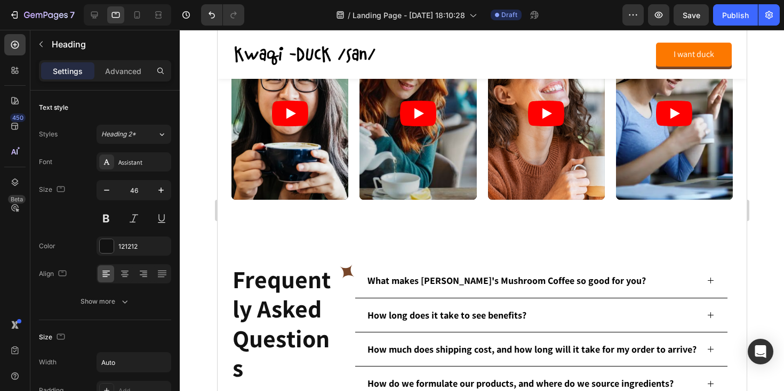
scroll to position [1312, 0]
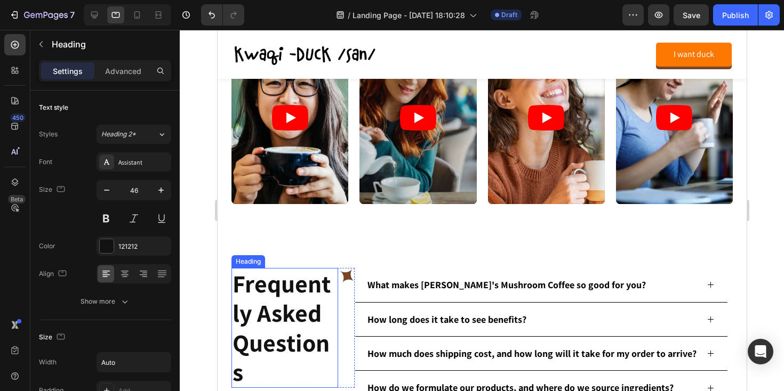
click at [278, 300] on h2 "Frequently Asked Questions" at bounding box center [284, 328] width 107 height 120
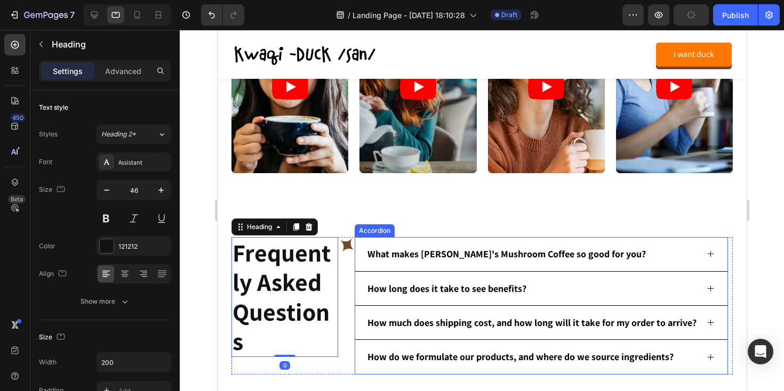
scroll to position [1442, 0]
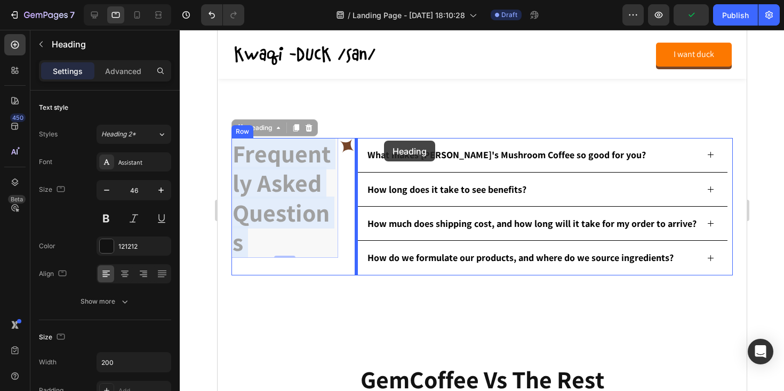
drag, startPoint x: 280, startPoint y: 178, endPoint x: 383, endPoint y: 141, distance: 109.5
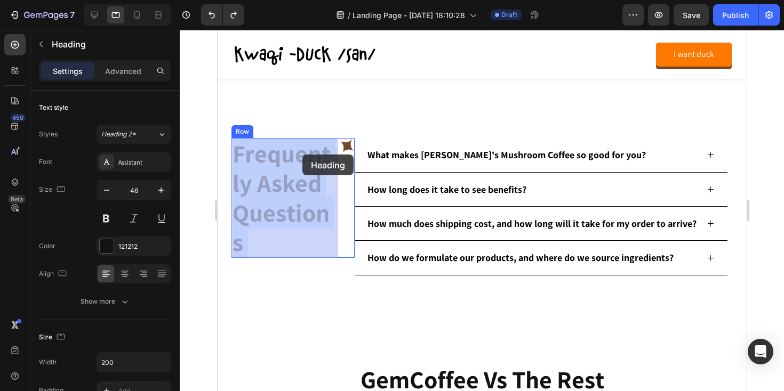
drag, startPoint x: 277, startPoint y: 158, endPoint x: 301, endPoint y: 154, distance: 23.8
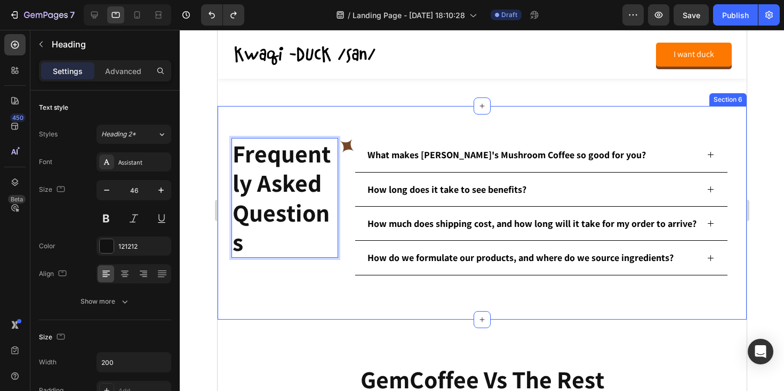
click at [270, 283] on div "Frequently Asked Questions Heading 0 Icon Row What makes [PERSON_NAME]'s Mushro…" at bounding box center [481, 213] width 529 height 214
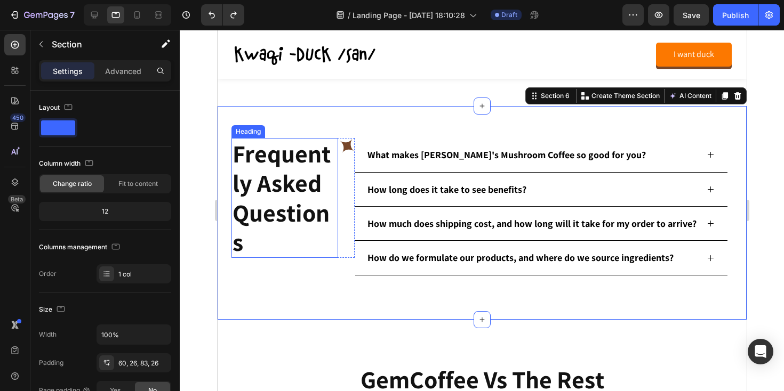
click at [272, 164] on p "Frequently Asked Questions" at bounding box center [284, 198] width 105 height 118
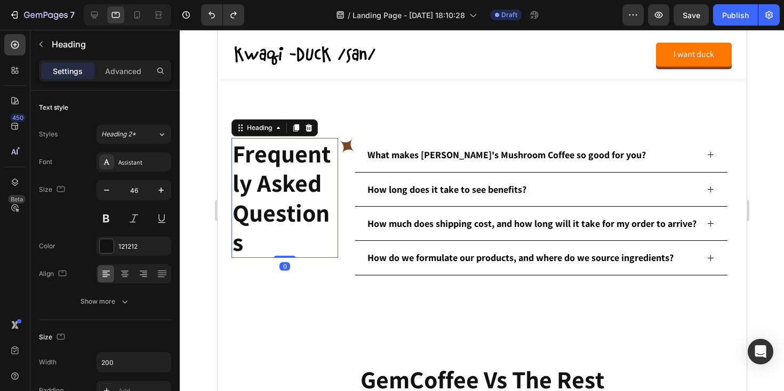
click at [272, 164] on p "Frequently Asked Questions" at bounding box center [284, 198] width 105 height 118
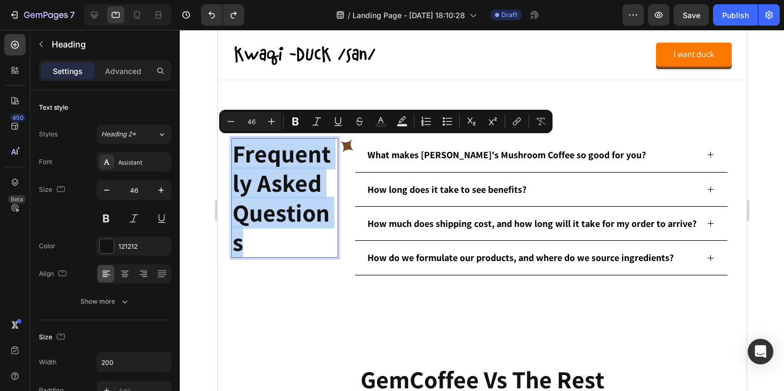
click at [260, 190] on p "Frequently Asked Questions" at bounding box center [284, 198] width 105 height 118
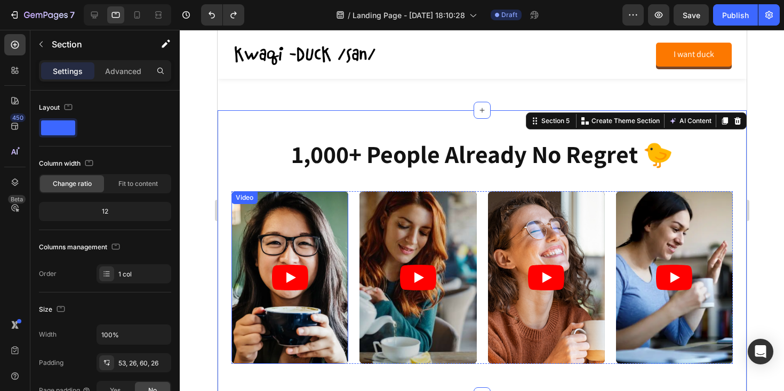
scroll to position [1156, 0]
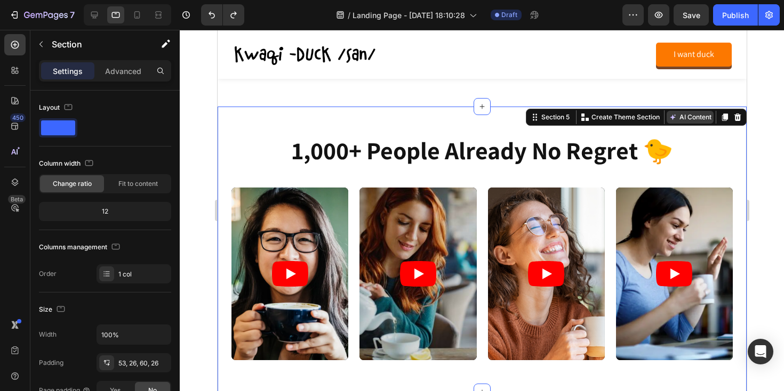
click at [690, 116] on button "AI Content" at bounding box center [689, 117] width 47 height 13
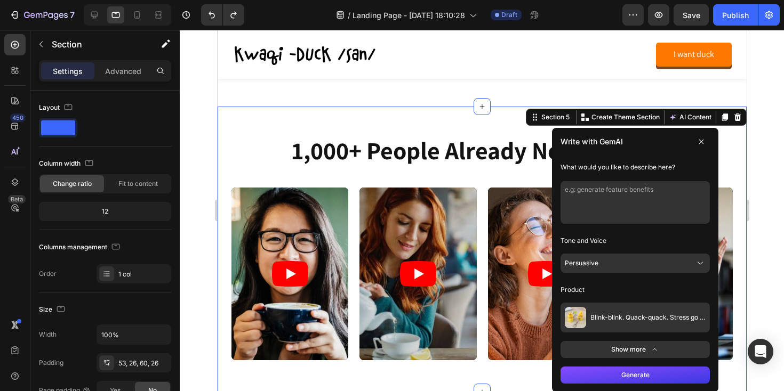
click at [700, 139] on icon at bounding box center [700, 142] width 9 height 9
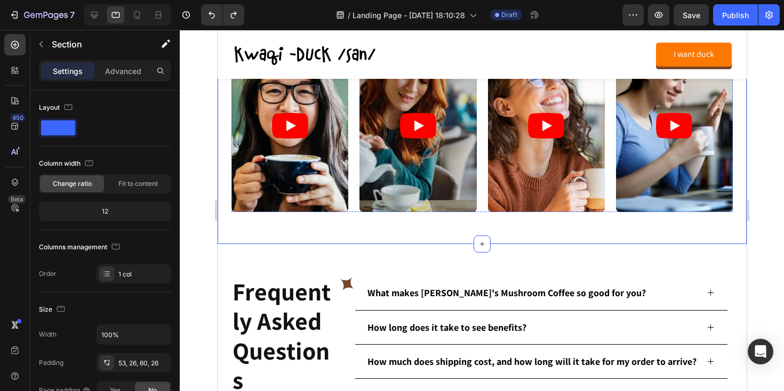
scroll to position [1319, 0]
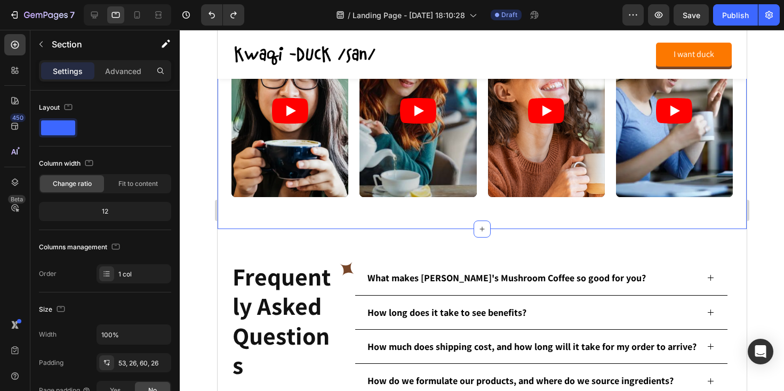
click at [467, 210] on div "1,000+ people already no regret 🐤 Heading Video Video Video Video Carousel Row …" at bounding box center [481, 86] width 529 height 286
click at [125, 75] on p "Advanced" at bounding box center [123, 71] width 36 height 11
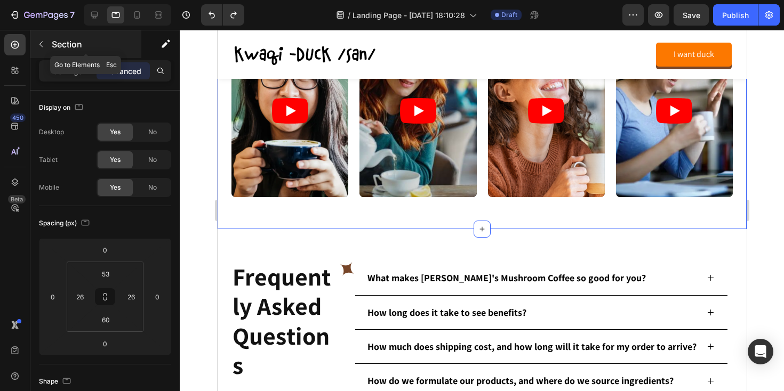
click at [49, 44] on button "button" at bounding box center [41, 44] width 17 height 17
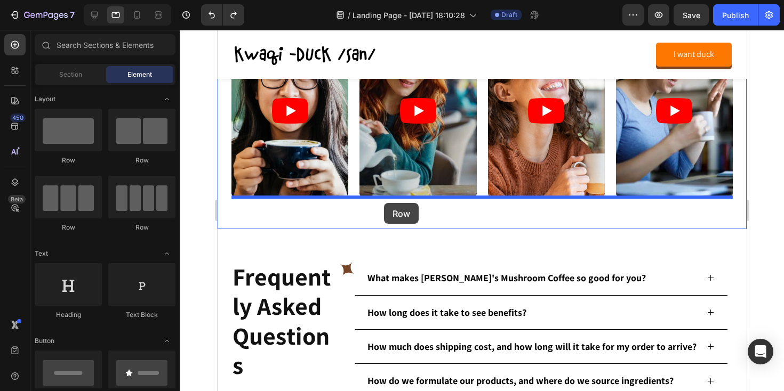
drag, startPoint x: 339, startPoint y: 235, endPoint x: 383, endPoint y: 203, distance: 54.7
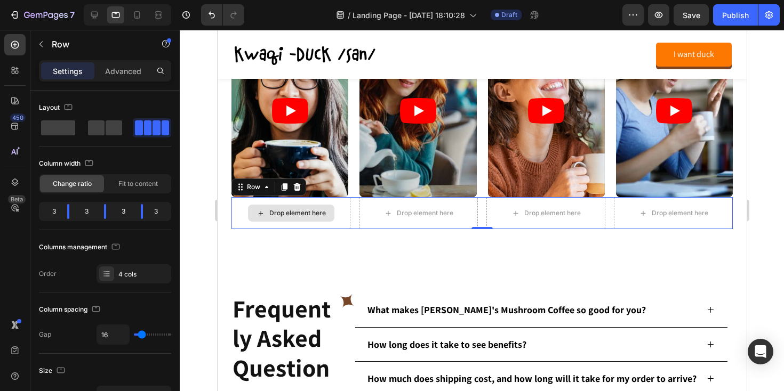
click at [275, 215] on div "Drop element here" at bounding box center [297, 213] width 57 height 9
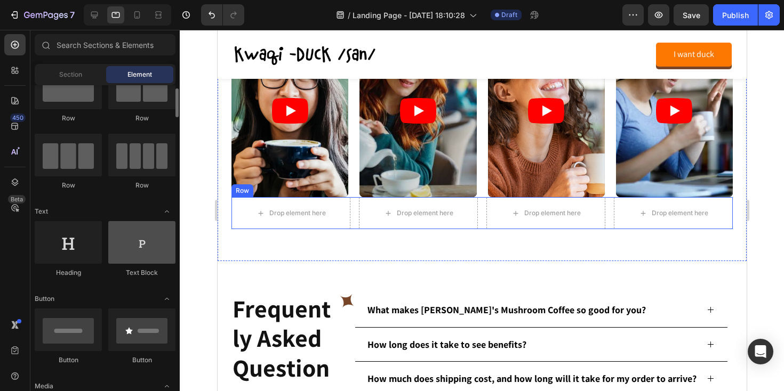
scroll to position [44, 0]
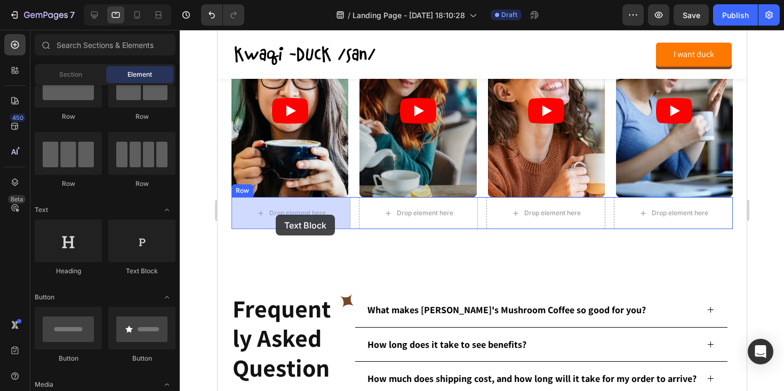
drag, startPoint x: 344, startPoint y: 271, endPoint x: 275, endPoint y: 215, distance: 88.7
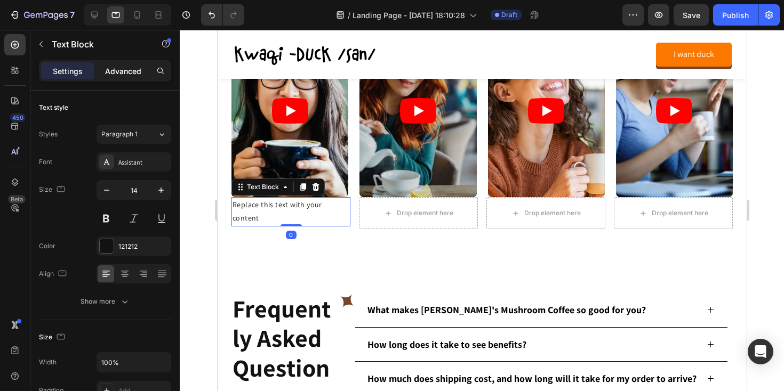
click at [126, 73] on p "Advanced" at bounding box center [123, 71] width 36 height 11
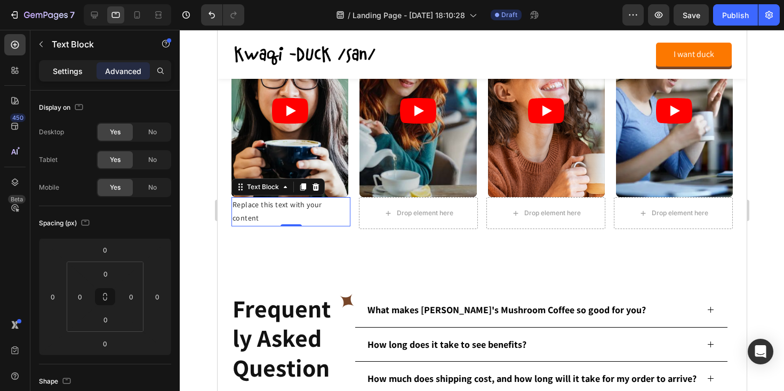
click at [71, 78] on div "Settings" at bounding box center [67, 70] width 53 height 17
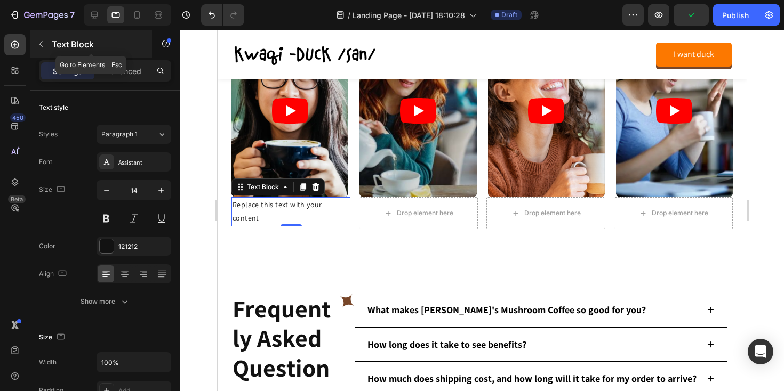
click at [42, 43] on icon "button" at bounding box center [41, 44] width 9 height 9
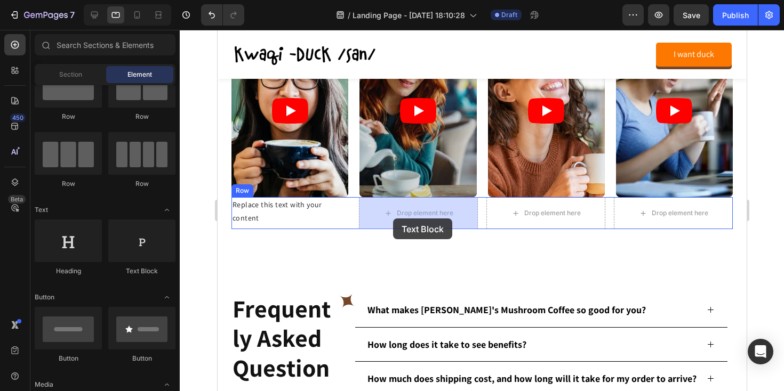
drag, startPoint x: 373, startPoint y: 276, endPoint x: 392, endPoint y: 219, distance: 60.9
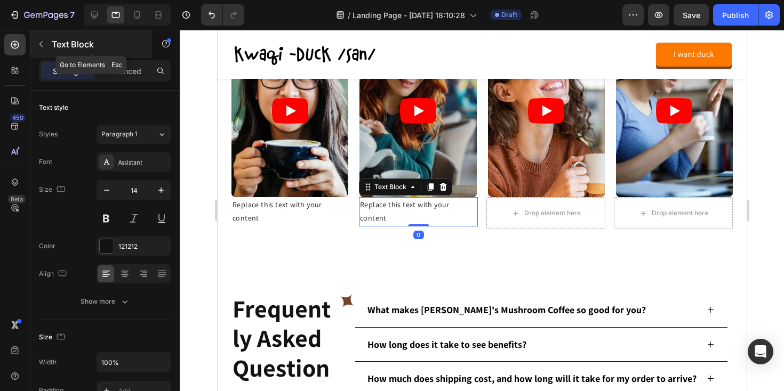
click at [40, 43] on icon "button" at bounding box center [41, 44] width 9 height 9
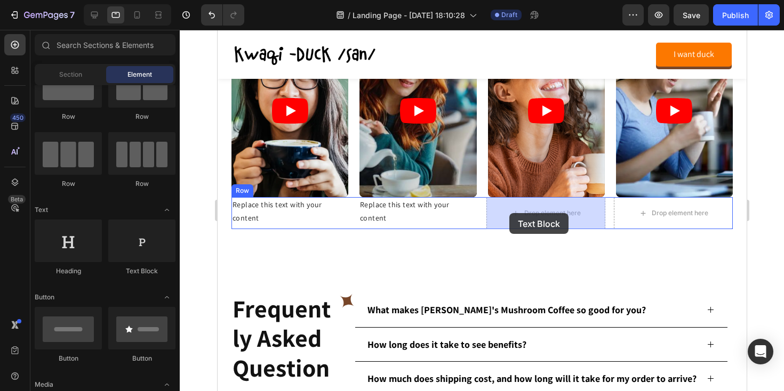
drag, startPoint x: 352, startPoint y: 272, endPoint x: 509, endPoint y: 213, distance: 166.9
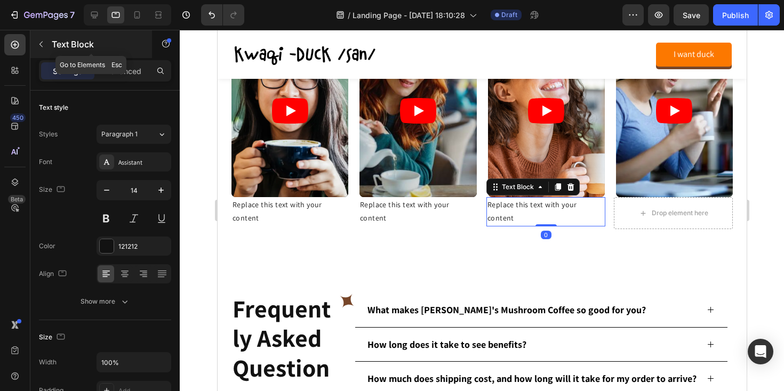
click at [41, 37] on button "button" at bounding box center [41, 44] width 17 height 17
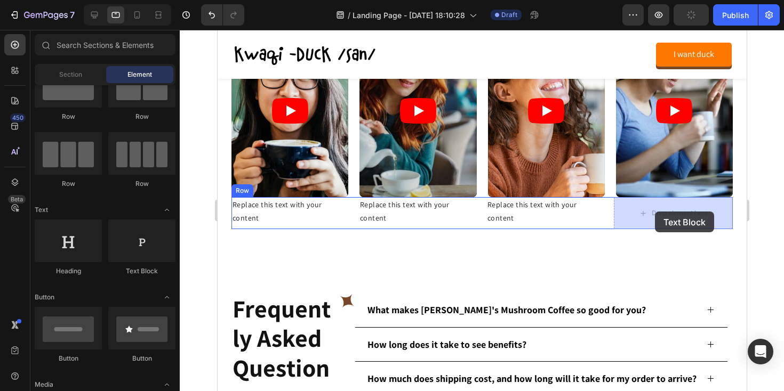
drag, startPoint x: 355, startPoint y: 288, endPoint x: 654, endPoint y: 212, distance: 308.8
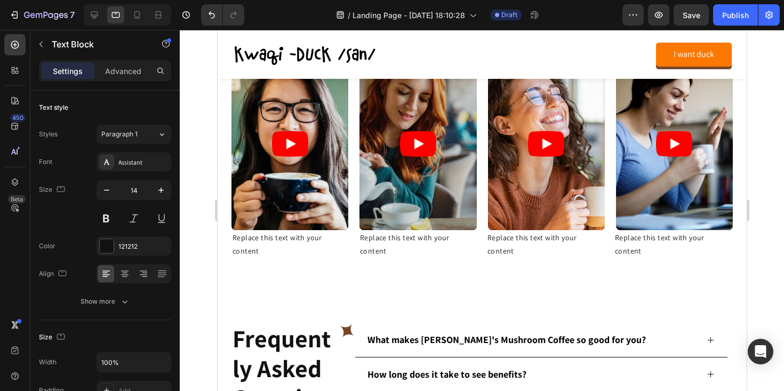
scroll to position [1213, 0]
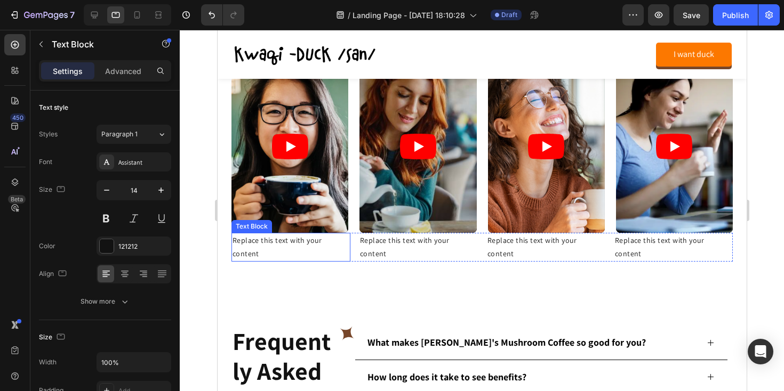
click at [255, 242] on div "Replace this text with your content" at bounding box center [290, 247] width 119 height 29
click at [255, 242] on p "Replace this text with your content" at bounding box center [290, 247] width 117 height 27
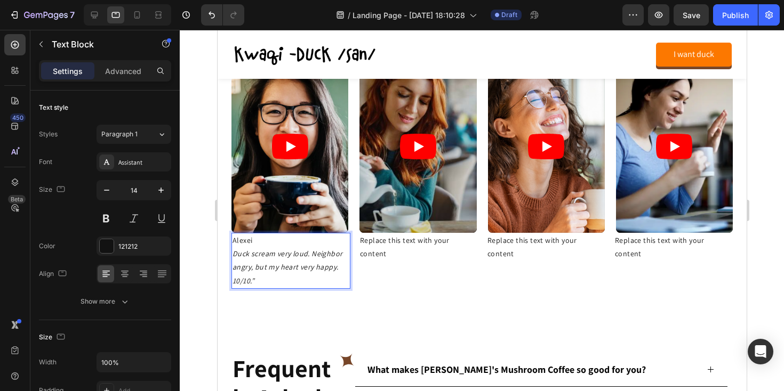
click at [239, 242] on p "Alexei" at bounding box center [290, 240] width 117 height 13
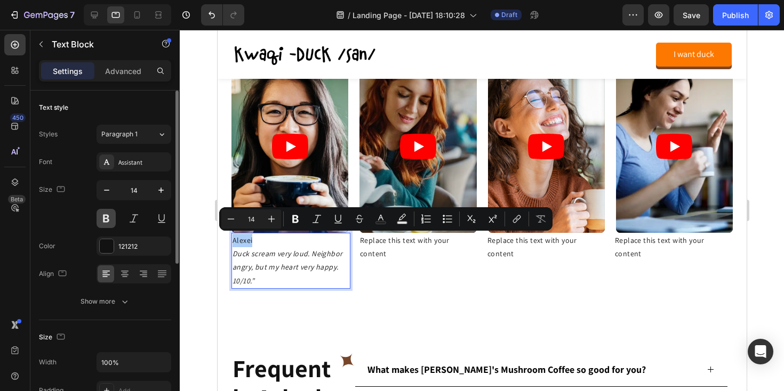
click at [109, 219] on button at bounding box center [106, 218] width 19 height 19
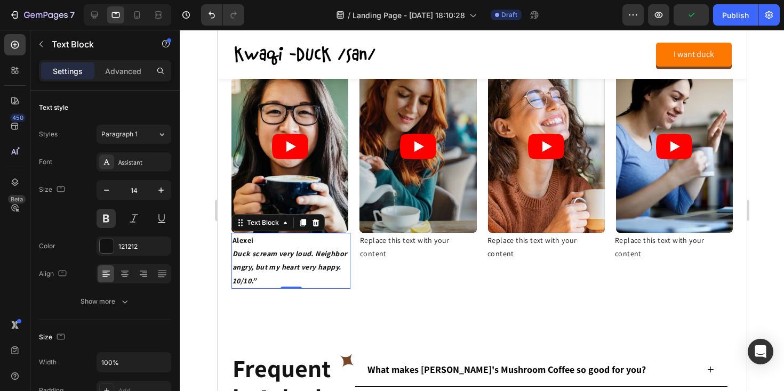
click at [280, 247] on p "Alexei" at bounding box center [290, 240] width 117 height 13
click at [246, 256] on icon "Duck scream very loud. Neighbor angry, but my heart very happy. 10/10.”" at bounding box center [289, 267] width 114 height 36
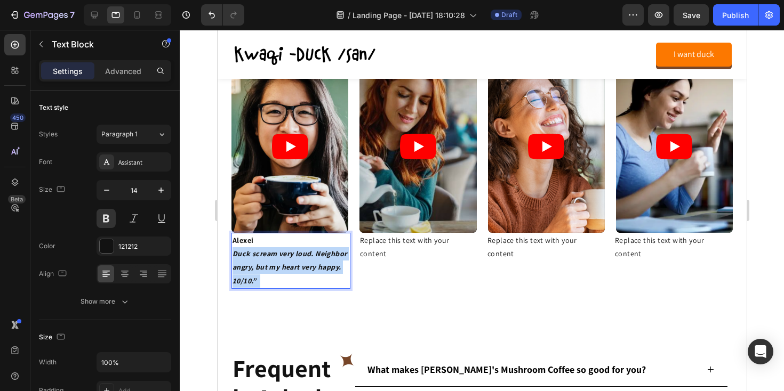
click at [246, 256] on icon "Duck scream very loud. Neighbor angry, but my heart very happy. 10/10.”" at bounding box center [289, 267] width 114 height 36
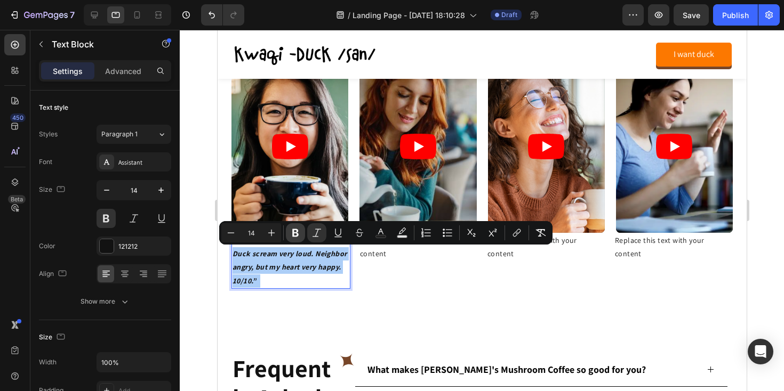
click at [300, 230] on icon "Editor contextual toolbar" at bounding box center [295, 233] width 11 height 11
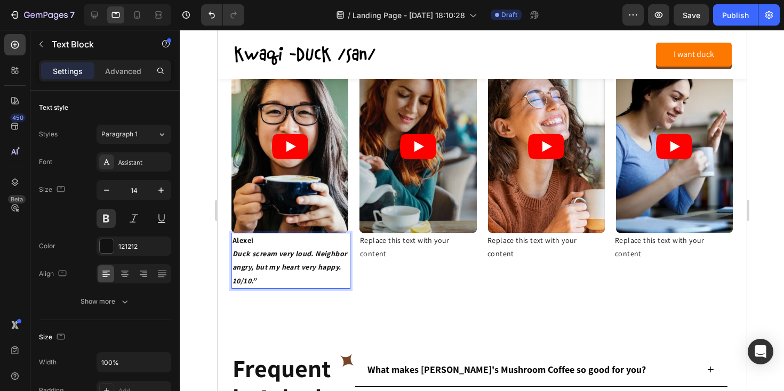
click at [262, 269] on strong "Duck scream very loud. Neighbor angry, but my heart very happy. 10/10.”" at bounding box center [289, 267] width 114 height 36
click at [263, 252] on strong "Duck scream very loud. Neighbor angry, but my heart very happy. 10/10.”" at bounding box center [289, 267] width 114 height 36
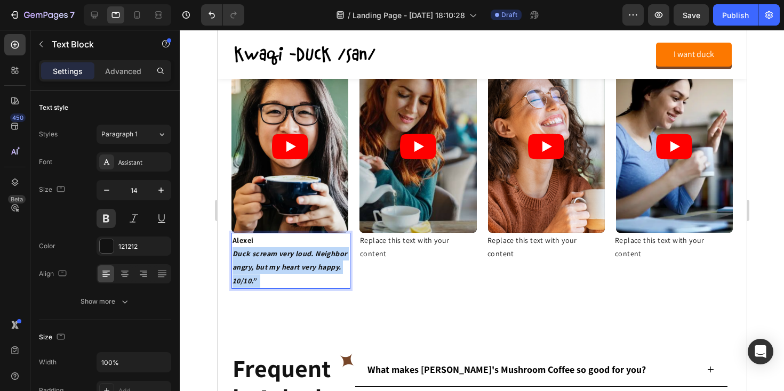
click at [263, 252] on strong "Duck scream very loud. Neighbor angry, but my heart very happy. 10/10.”" at bounding box center [289, 267] width 114 height 36
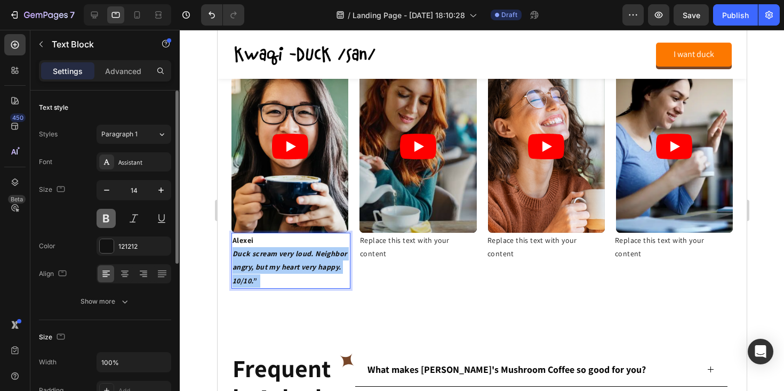
click at [107, 217] on button at bounding box center [106, 218] width 19 height 19
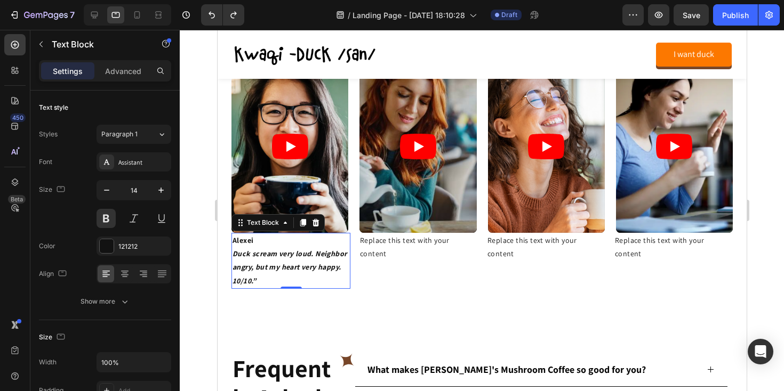
click at [243, 256] on strong "Duck scream very loud. Neighbor angry, but my heart very happy. 10/10.”" at bounding box center [289, 267] width 114 height 36
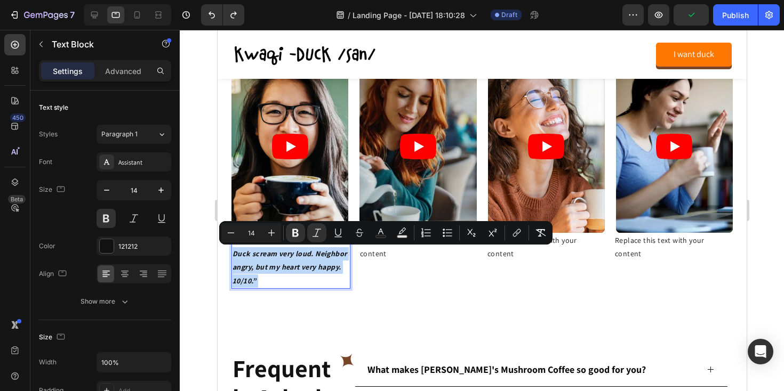
click at [256, 279] on strong "Rich Text Editor. Editing area: main" at bounding box center [258, 281] width 4 height 10
click at [291, 234] on icon "Editor contextual toolbar" at bounding box center [295, 233] width 11 height 11
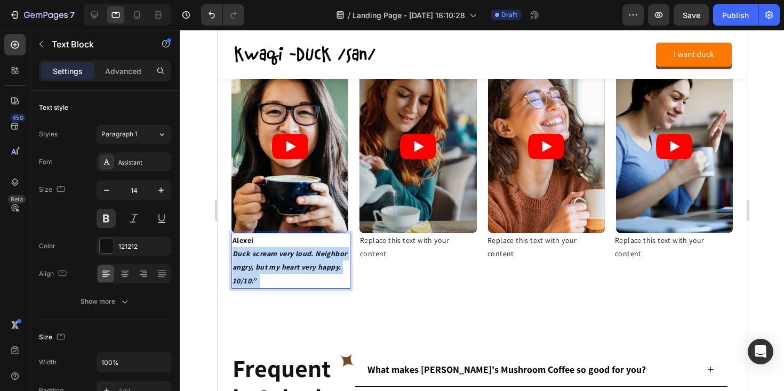
drag, startPoint x: 259, startPoint y: 280, endPoint x: 234, endPoint y: 250, distance: 39.8
click at [234, 250] on p "Duck scream very loud. Neighbor angry, but my heart very happy. 10/10.”" at bounding box center [290, 267] width 117 height 41
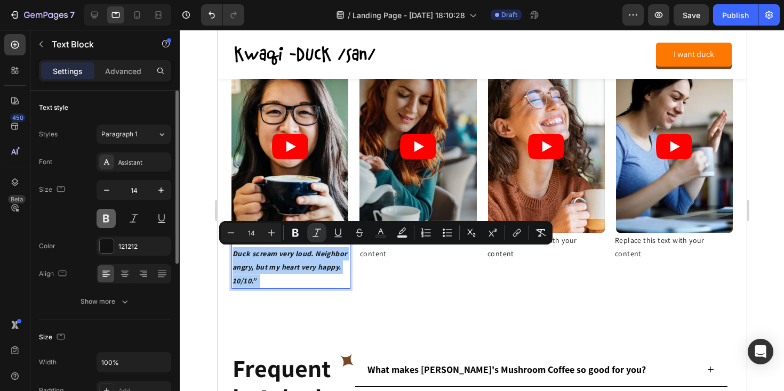
click at [100, 217] on button at bounding box center [106, 218] width 19 height 19
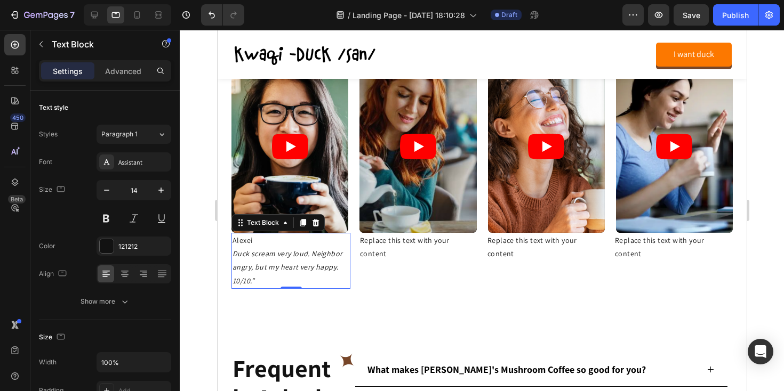
click at [247, 239] on p "Alexei" at bounding box center [290, 240] width 117 height 13
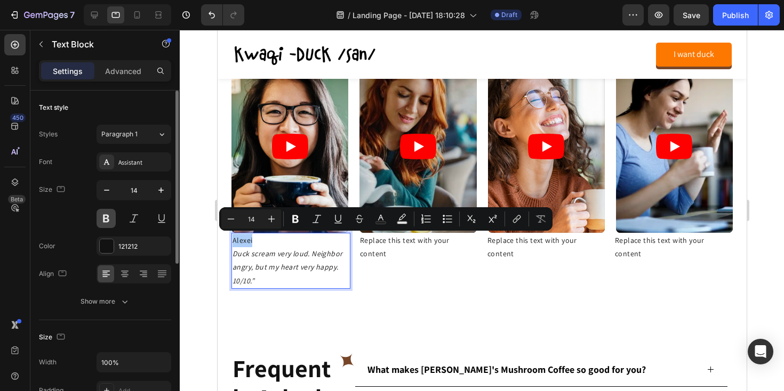
click at [109, 218] on button at bounding box center [106, 218] width 19 height 19
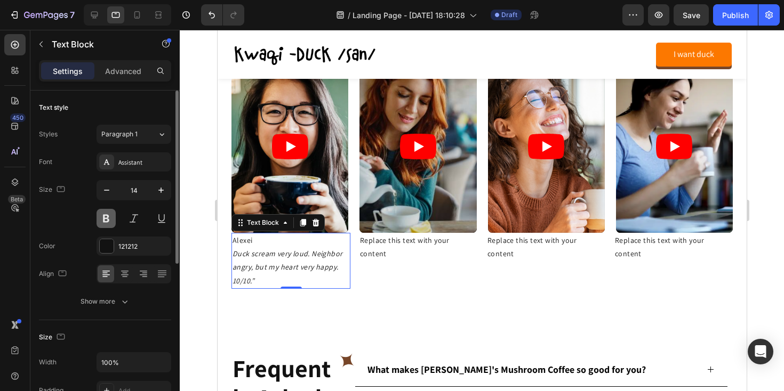
click at [109, 218] on button at bounding box center [106, 218] width 19 height 19
click at [234, 240] on p "Alexei" at bounding box center [290, 240] width 117 height 13
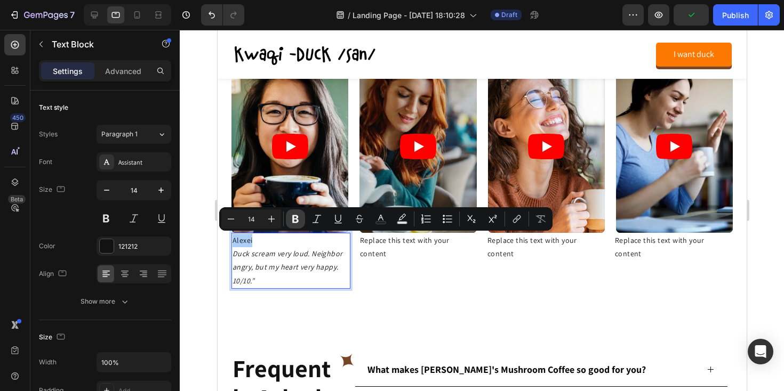
click at [302, 218] on button "Bold" at bounding box center [295, 219] width 19 height 19
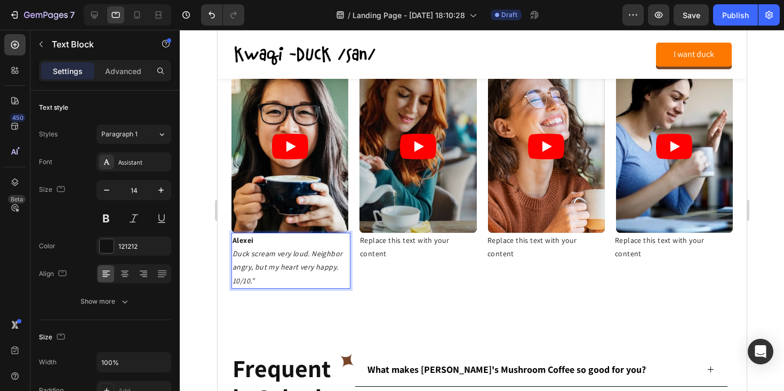
click at [275, 244] on p "Alexei" at bounding box center [290, 240] width 117 height 13
click at [192, 234] on div at bounding box center [482, 211] width 604 height 362
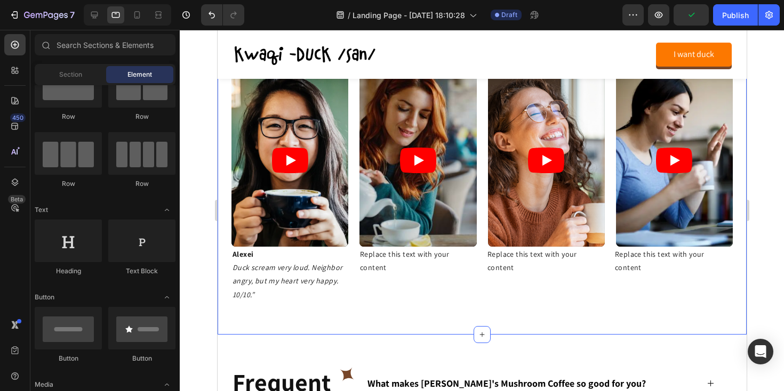
scroll to position [1198, 0]
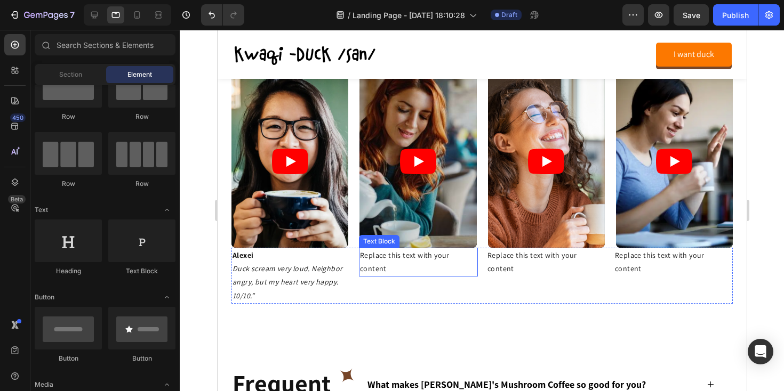
click at [380, 258] on div "Replace this text with your content" at bounding box center [417, 262] width 119 height 29
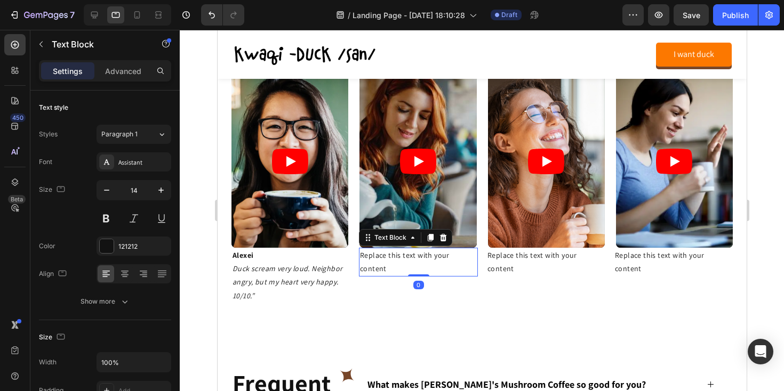
click at [380, 258] on div "Replace this text with your content" at bounding box center [417, 262] width 119 height 29
click at [380, 258] on p "Replace this text with your content" at bounding box center [417, 262] width 117 height 27
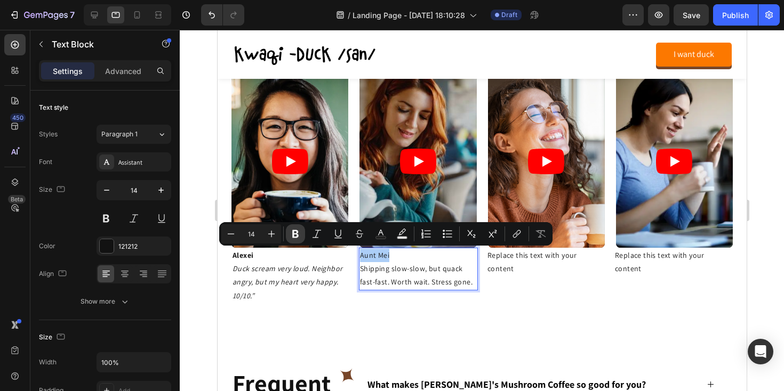
click at [288, 240] on button "Bold" at bounding box center [295, 233] width 19 height 19
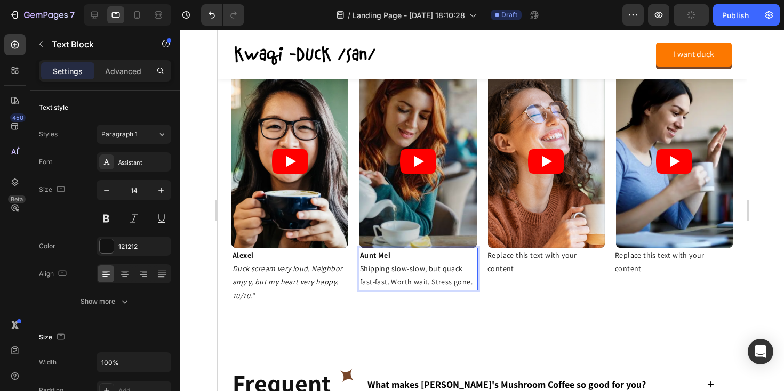
click at [424, 273] on p "Shipping slow-slow, but quack fast-fast. Worth wait. Stress gone." at bounding box center [417, 275] width 117 height 27
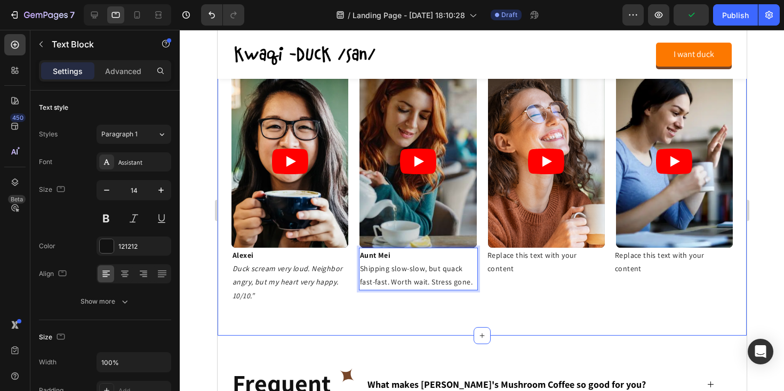
click at [424, 316] on div "1,000+ people already no regret 🐤 Heading Video Video Video Video Carousel Row …" at bounding box center [481, 165] width 529 height 342
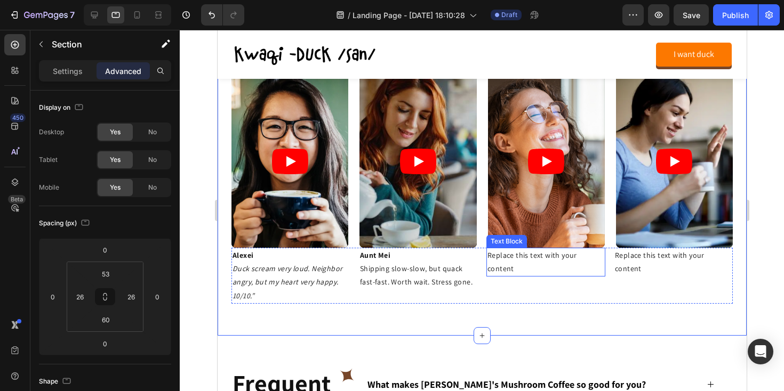
click at [523, 259] on div "Replace this text with your content" at bounding box center [545, 262] width 119 height 29
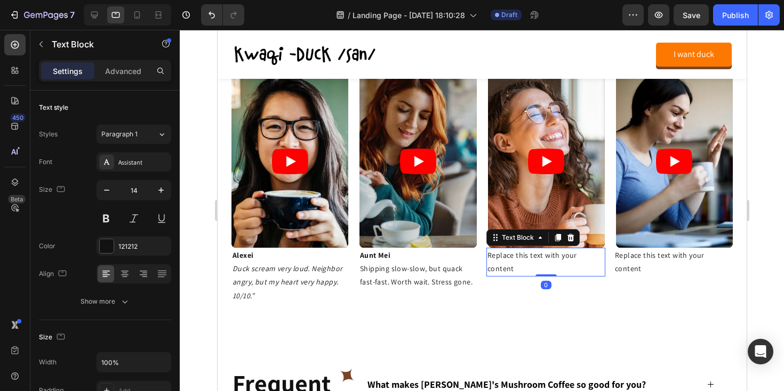
click at [523, 259] on div "Replace this text with your content" at bounding box center [545, 262] width 119 height 29
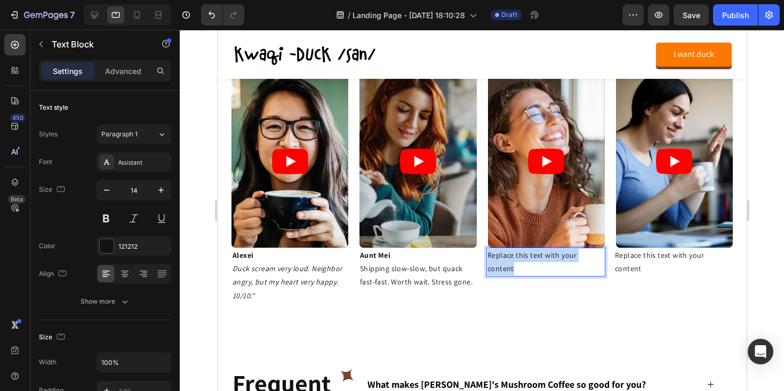
click at [523, 259] on p "Replace this text with your content" at bounding box center [545, 262] width 117 height 27
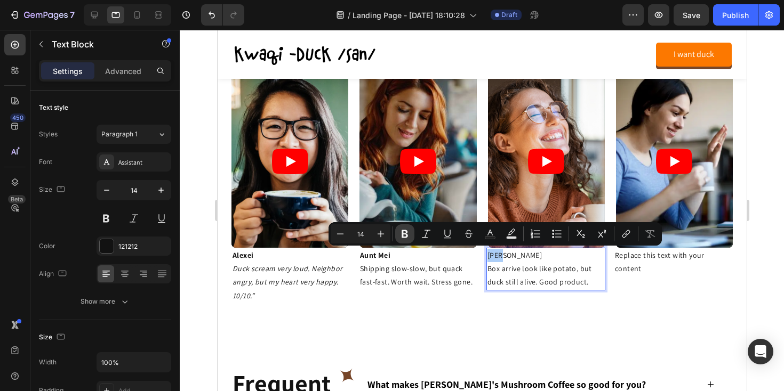
click at [404, 228] on button "Bold" at bounding box center [404, 233] width 19 height 19
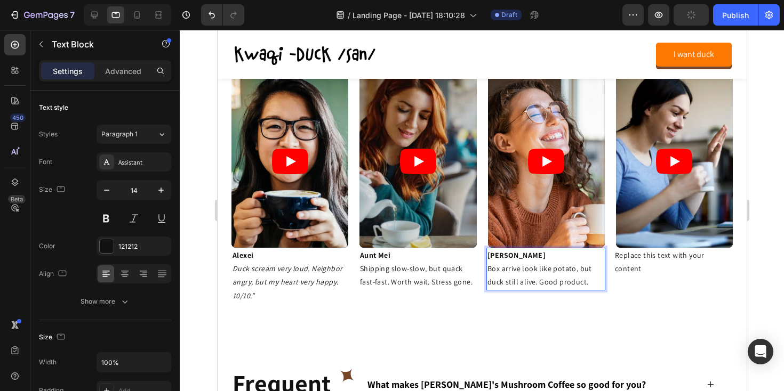
click at [504, 276] on p "Box arrive look like potato, but duck still alive. Good product." at bounding box center [545, 275] width 117 height 27
click at [588, 282] on p "Box arrive look like potato, but duck still alive. Good product." at bounding box center [545, 275] width 117 height 27
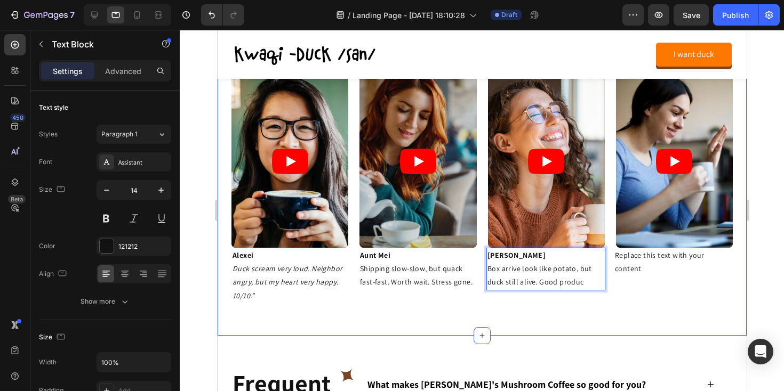
click at [462, 322] on div "1,000+ people already no regret 🐤 Heading Video Video Video Video Carousel Row …" at bounding box center [481, 165] width 529 height 342
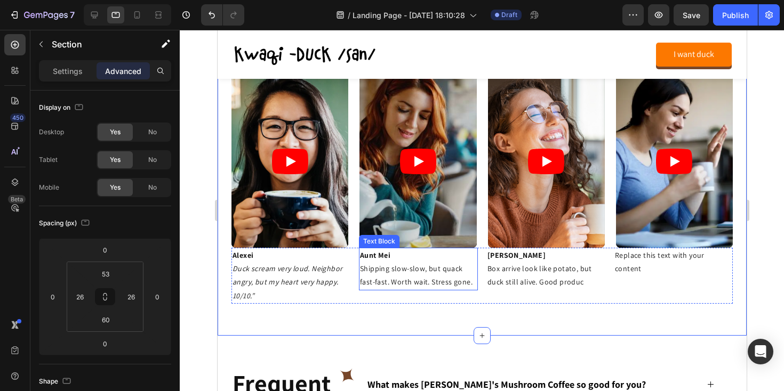
click at [414, 272] on p "Shipping slow-slow, but quack fast-fast. Worth wait. Stress gone." at bounding box center [417, 275] width 117 height 27
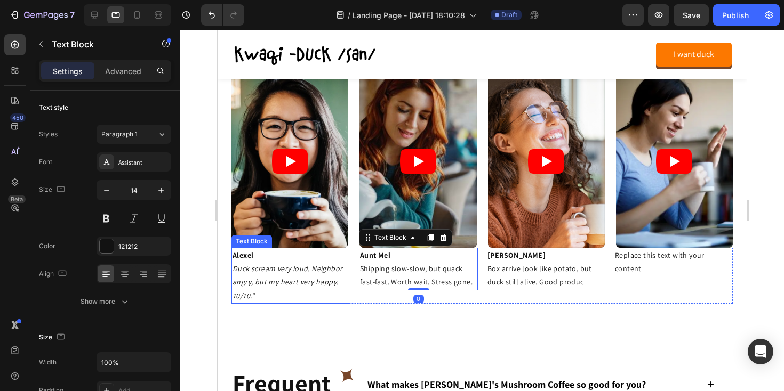
click at [253, 274] on p "Duck scream very loud. Neighbor angry, but my heart very happy. 10/10.”" at bounding box center [290, 282] width 117 height 41
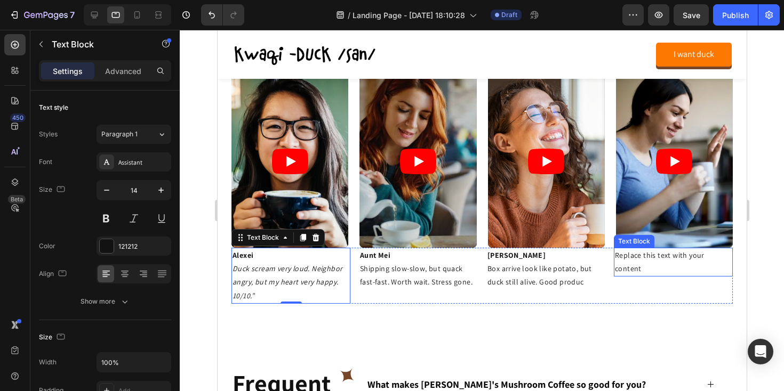
click at [642, 257] on div "Replace this text with your content" at bounding box center [672, 262] width 119 height 29
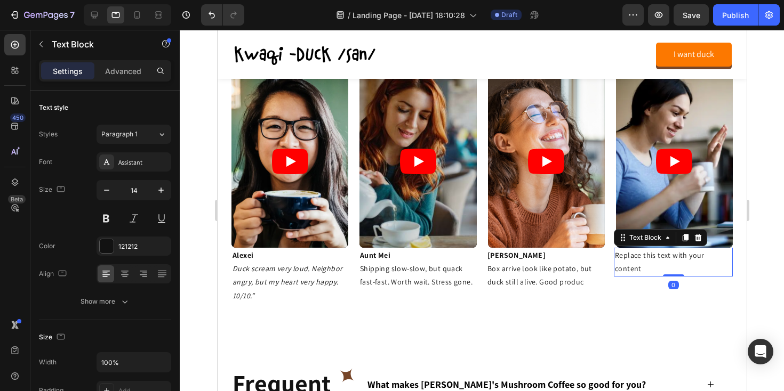
click at [642, 257] on div "Replace this text with your content" at bounding box center [672, 262] width 119 height 29
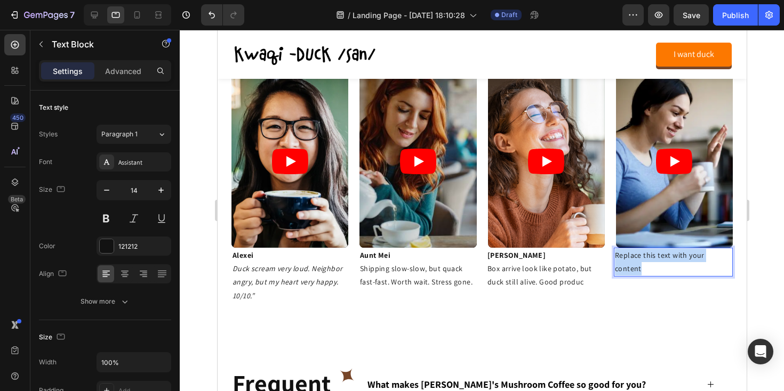
click at [642, 257] on p "Replace this text with your content" at bounding box center [672, 262] width 117 height 27
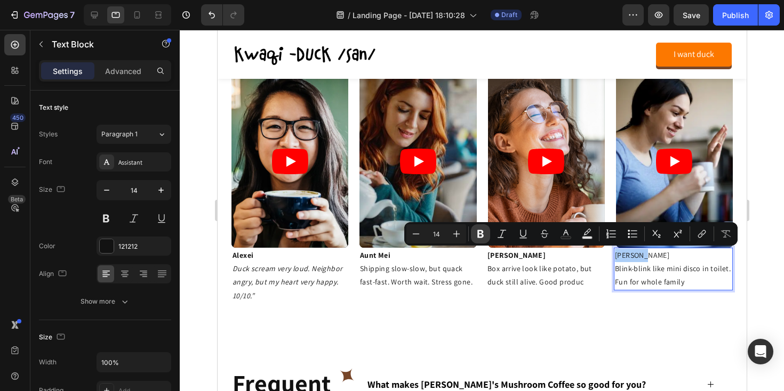
click at [476, 237] on icon "Editor contextual toolbar" at bounding box center [480, 234] width 11 height 11
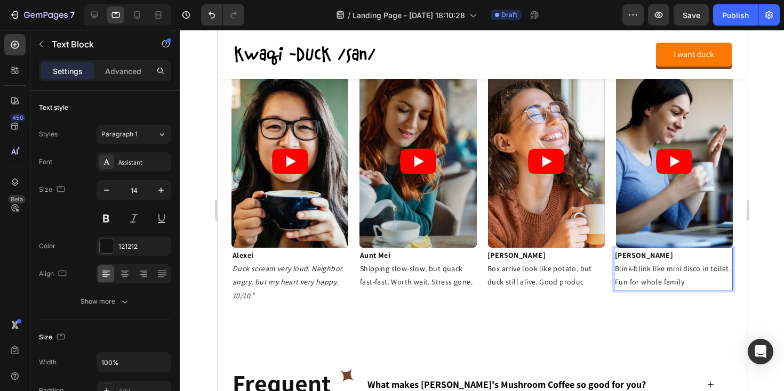
click at [622, 255] on strong "[PERSON_NAME]" at bounding box center [643, 256] width 58 height 10
click at [372, 254] on strong "Aunt Mei" at bounding box center [374, 256] width 30 height 10
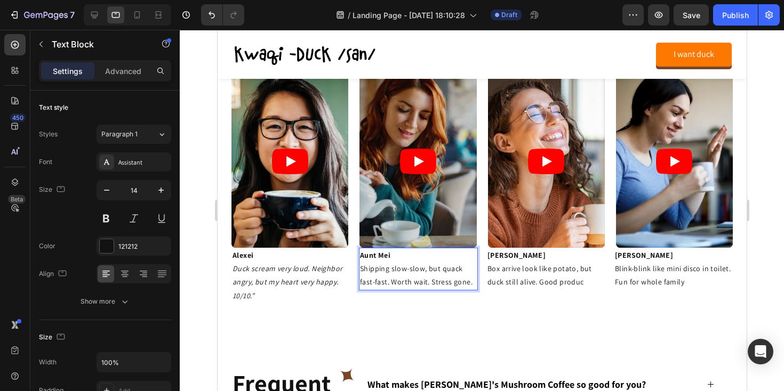
click at [372, 254] on strong "Aunt Mei" at bounding box center [374, 256] width 30 height 10
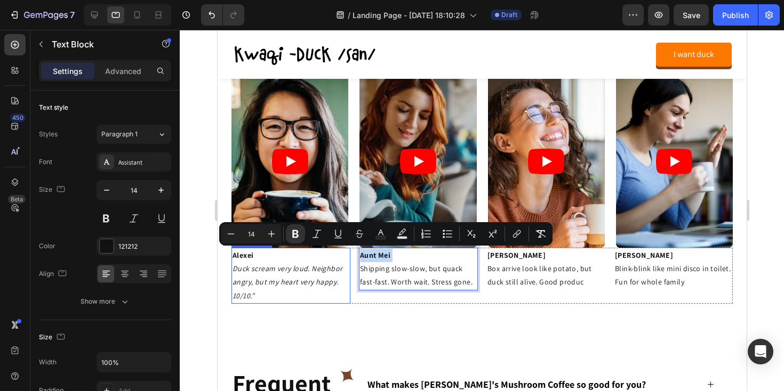
click at [245, 256] on strong "Alexei" at bounding box center [242, 256] width 21 height 10
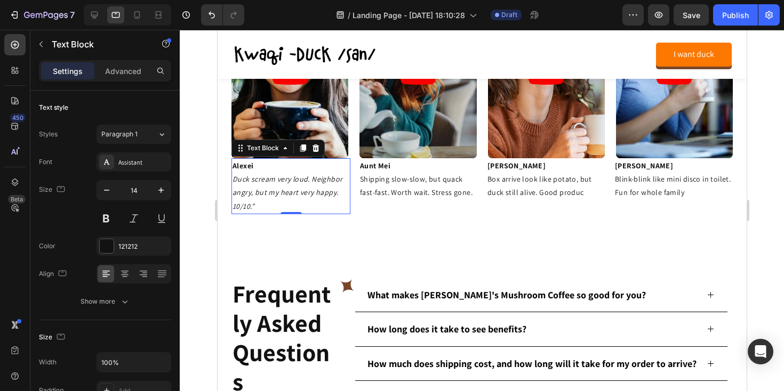
scroll to position [1291, 0]
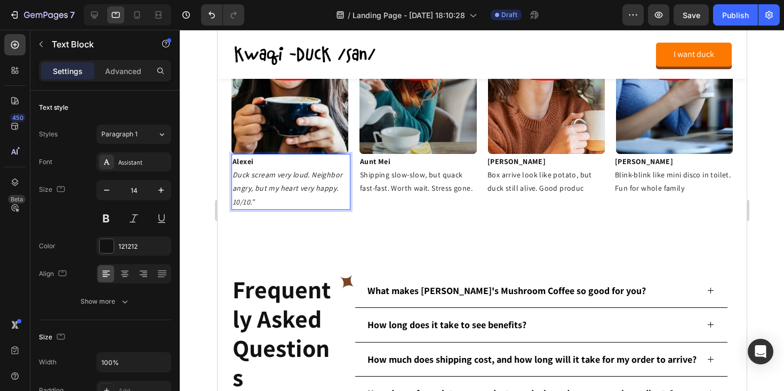
click at [205, 187] on div at bounding box center [482, 211] width 604 height 362
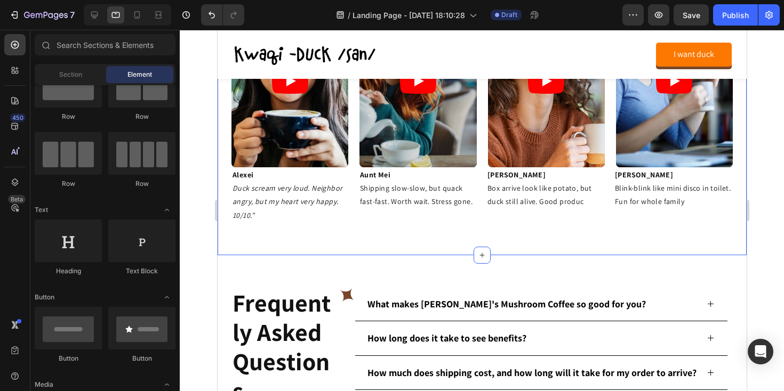
scroll to position [1274, 0]
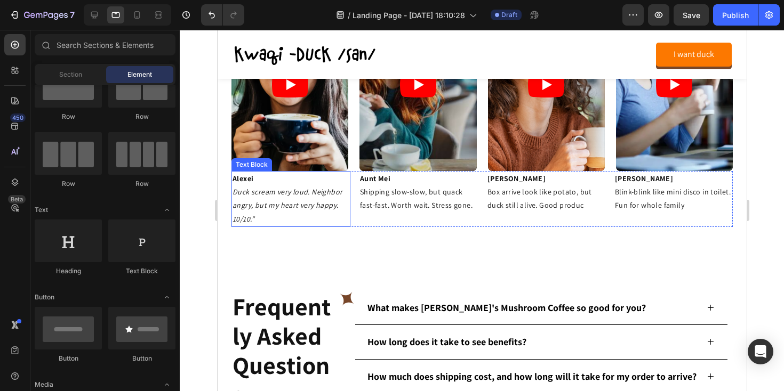
click at [312, 199] on p "Duck scream very loud. Neighbor angry, but my heart very happy. 10/10.”" at bounding box center [290, 206] width 117 height 41
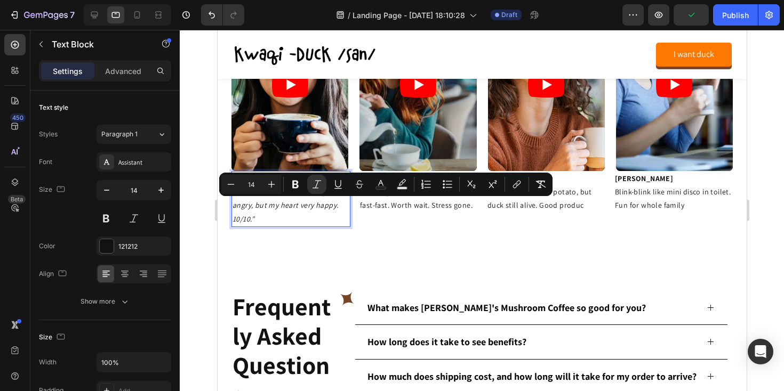
click at [262, 214] on p "Duck scream very loud. Neighbor angry, but my heart very happy. 10/10.”" at bounding box center [290, 206] width 117 height 41
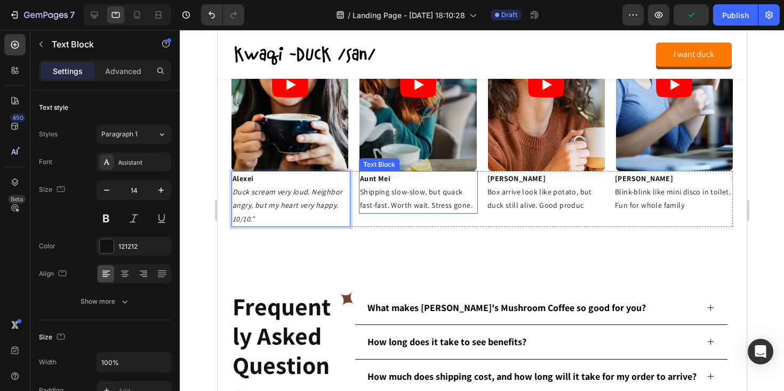
click at [421, 190] on p "Shipping slow-slow, but quack fast-fast. Worth wait. Stress gone." at bounding box center [417, 199] width 117 height 27
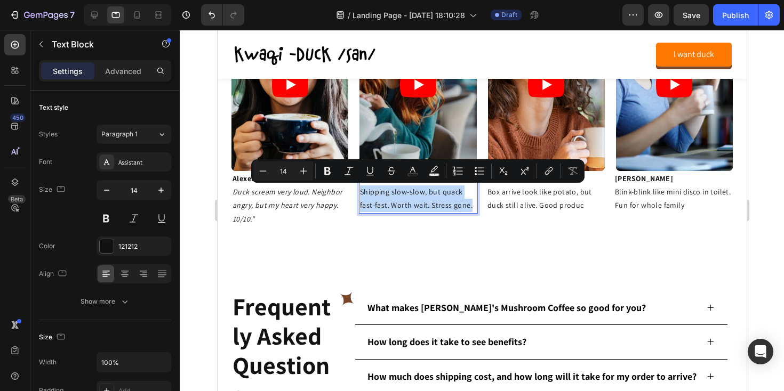
drag, startPoint x: 460, startPoint y: 206, endPoint x: 360, endPoint y: 192, distance: 100.7
click at [360, 192] on p "Shipping slow-slow, but quack fast-fast. Worth wait. Stress gone." at bounding box center [417, 199] width 117 height 27
click at [352, 170] on icon "Editor contextual toolbar" at bounding box center [348, 171] width 11 height 11
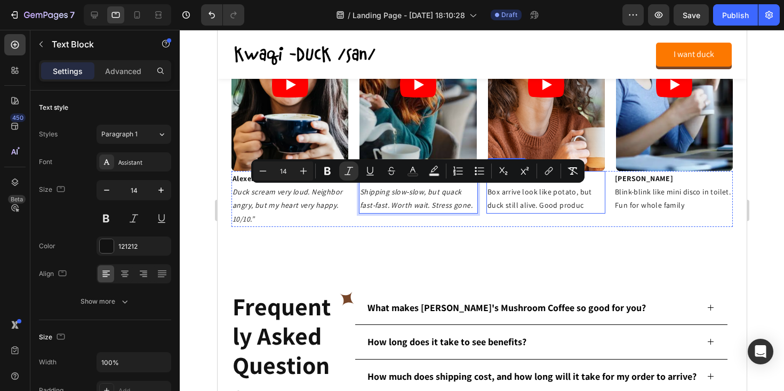
click at [524, 206] on p "Box arrive look like potato, but duck still alive. Good produc" at bounding box center [545, 199] width 117 height 27
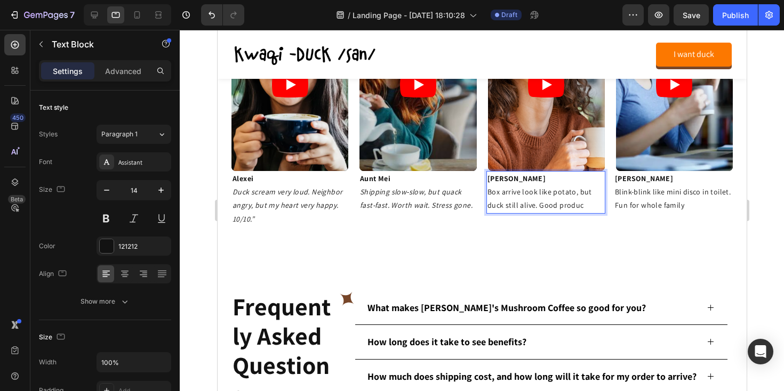
click at [582, 206] on p "Box arrive look like potato, but duck still alive. Good produc" at bounding box center [545, 199] width 117 height 27
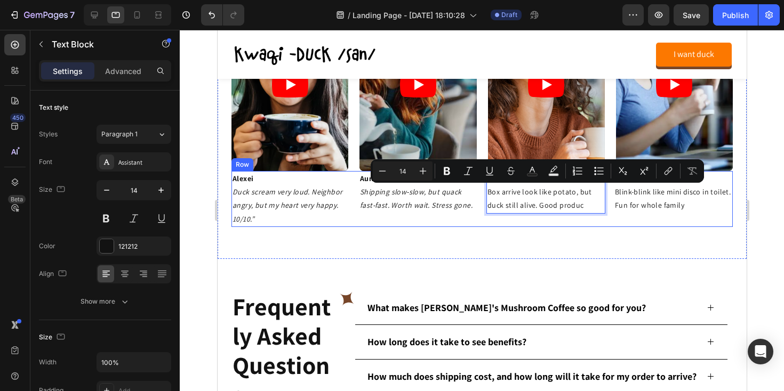
drag, startPoint x: 583, startPoint y: 206, endPoint x: 483, endPoint y: 196, distance: 100.3
click at [483, 196] on div "Alexei Duck scream very loud. Neighbor angry, but my heart very happy. 10/10.” …" at bounding box center [481, 199] width 501 height 56
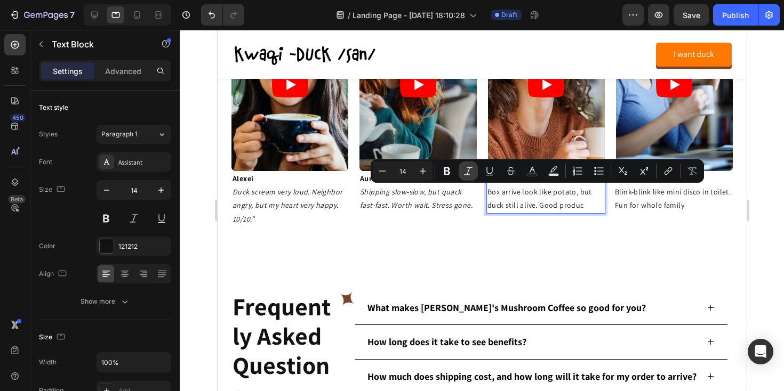
click at [465, 173] on icon "Editor contextual toolbar" at bounding box center [468, 171] width 11 height 11
click at [639, 200] on p "[PERSON_NAME]-blink like mini disco in toilet. Fun for whole family" at bounding box center [672, 192] width 117 height 41
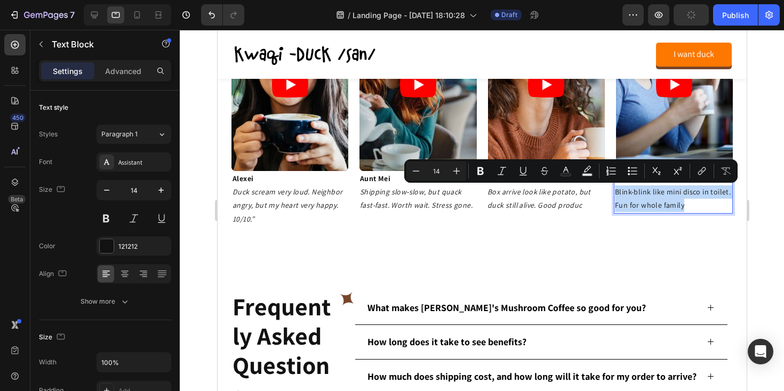
drag, startPoint x: 684, startPoint y: 206, endPoint x: 615, endPoint y: 193, distance: 70.0
click at [495, 172] on button "Italic" at bounding box center [501, 171] width 19 height 19
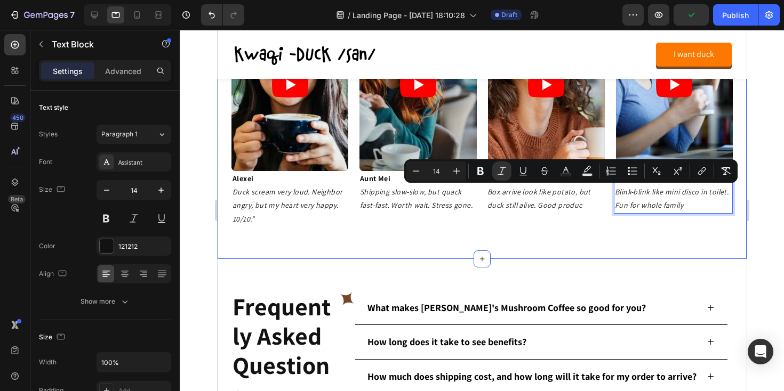
click at [478, 234] on div "1,000+ people already no regret 🐤 Heading Video Video Video Video Carousel Row …" at bounding box center [481, 88] width 529 height 342
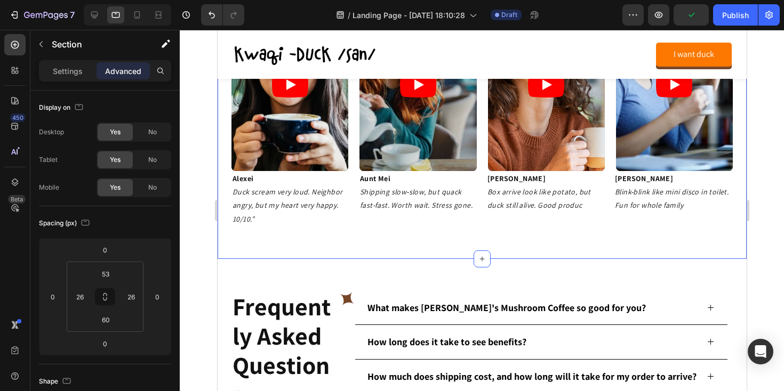
click at [200, 228] on div at bounding box center [482, 211] width 604 height 362
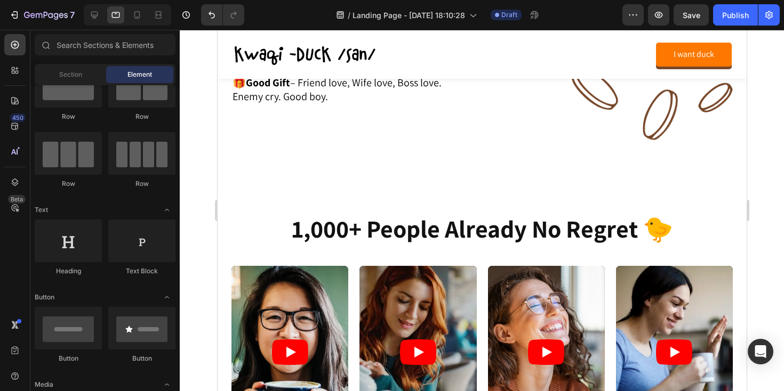
scroll to position [1119, 0]
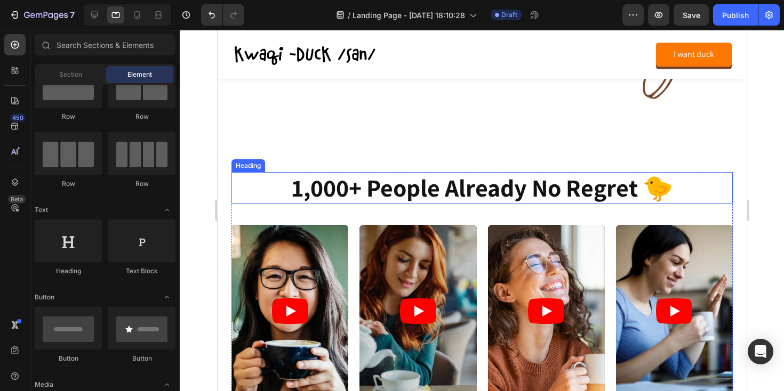
click at [375, 191] on h2 "1,000+ people already no regret 🐤" at bounding box center [481, 187] width 501 height 31
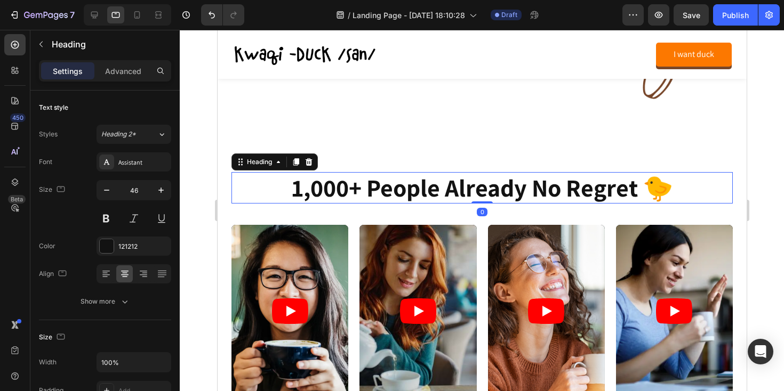
click at [375, 191] on h2 "1,000+ people already no regret 🐤" at bounding box center [481, 187] width 501 height 31
click at [375, 191] on p "1,000+ people already no regret 🐤" at bounding box center [481, 187] width 499 height 29
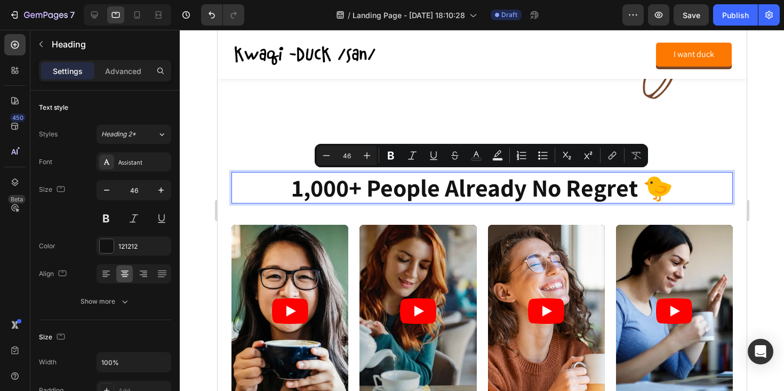
click at [452, 200] on p "1,000+ people already no regret 🐤" at bounding box center [481, 187] width 499 height 29
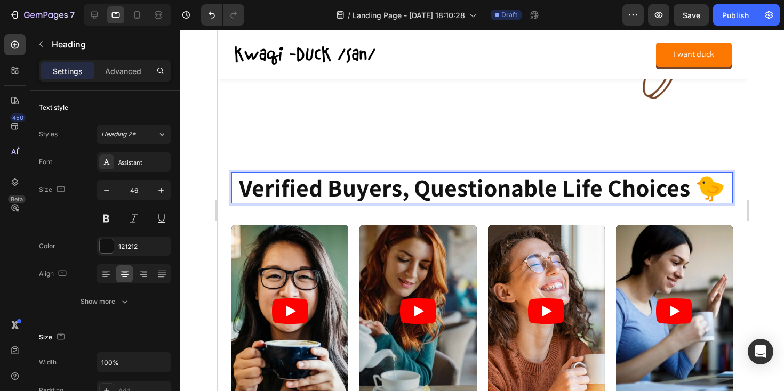
drag, startPoint x: 296, startPoint y: 188, endPoint x: 638, endPoint y: 192, distance: 342.3
click at [360, 186] on p "Verified Buyers, Questionable Life Choices 🐤" at bounding box center [481, 187] width 499 height 29
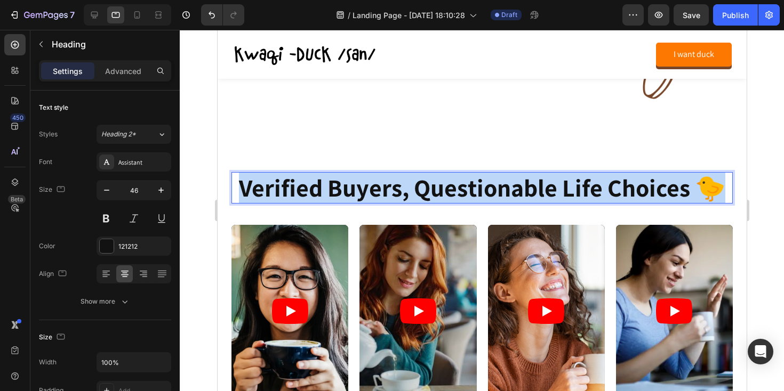
click at [360, 186] on p "Verified Buyers, Questionable Life Choices 🐤" at bounding box center [481, 187] width 499 height 29
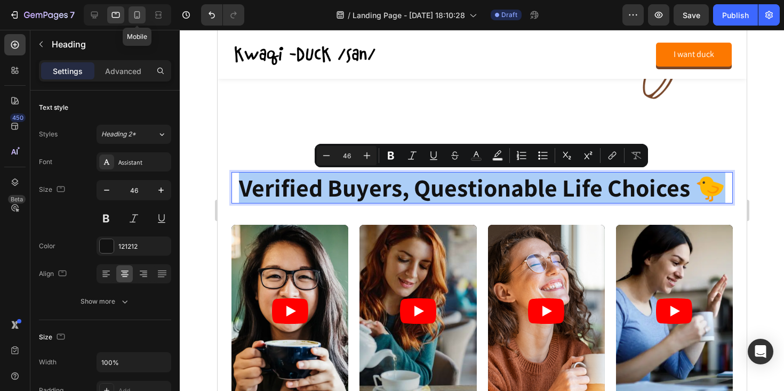
click at [138, 17] on icon at bounding box center [137, 15] width 11 height 11
type input "35"
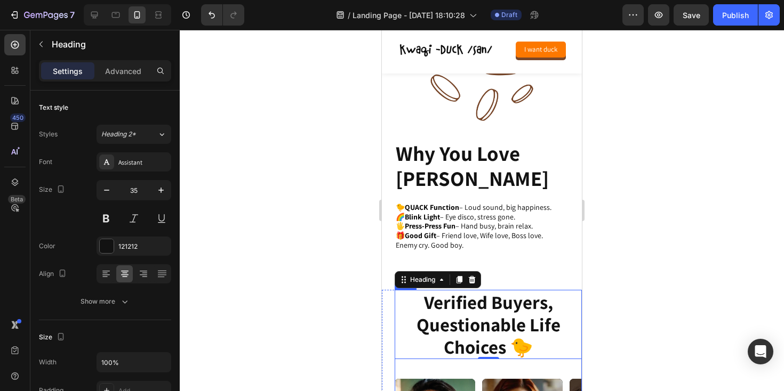
scroll to position [980, 0]
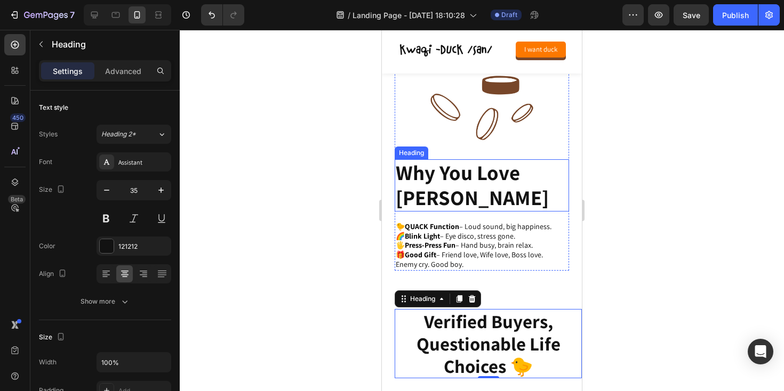
click at [443, 187] on h2 "Why You Love [PERSON_NAME]" at bounding box center [482, 185] width 174 height 52
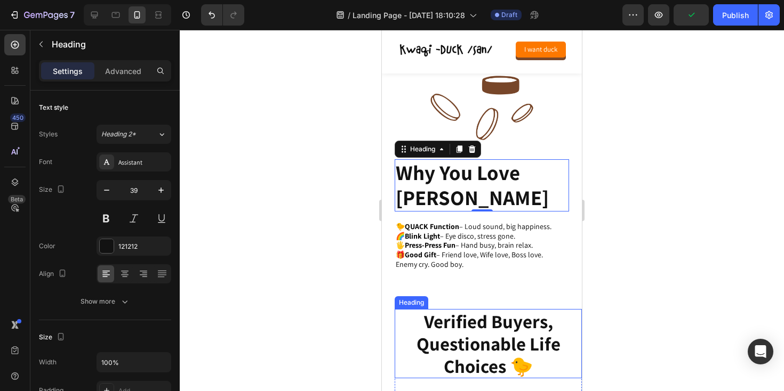
click at [447, 327] on p "Verified Buyers, Questionable Life Choices 🐤" at bounding box center [488, 343] width 185 height 67
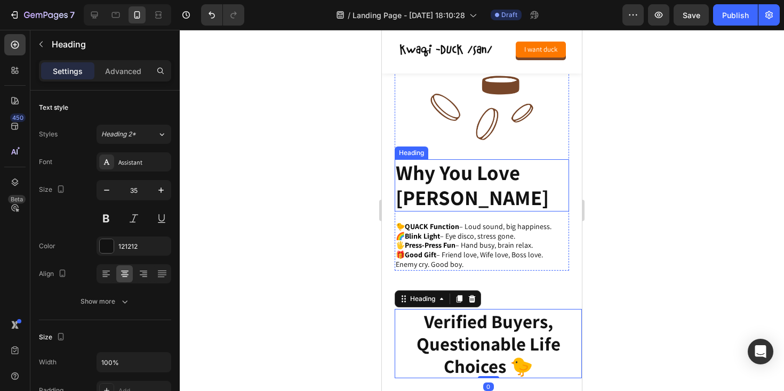
click at [461, 183] on h2 "Why You Love [PERSON_NAME]" at bounding box center [482, 185] width 174 height 52
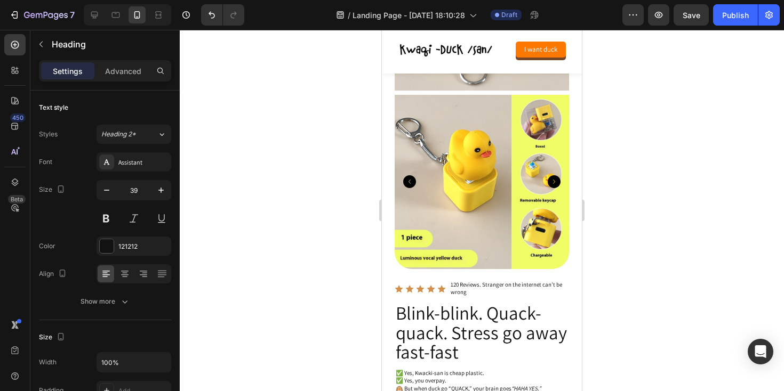
scroll to position [237, 0]
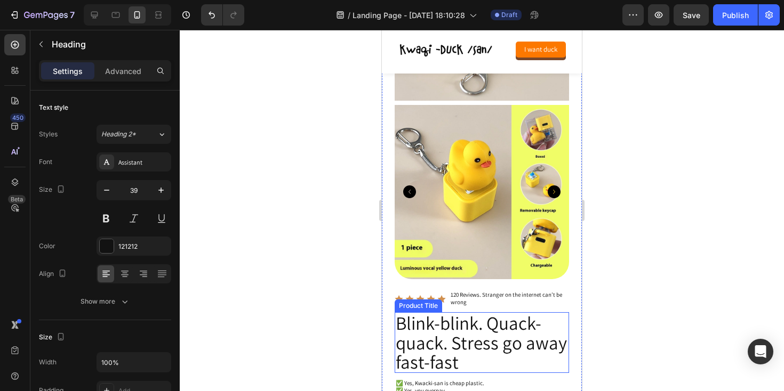
click at [440, 334] on h2 "Blink-blink. Quack-quack. Stress go away fast-fast" at bounding box center [482, 342] width 174 height 61
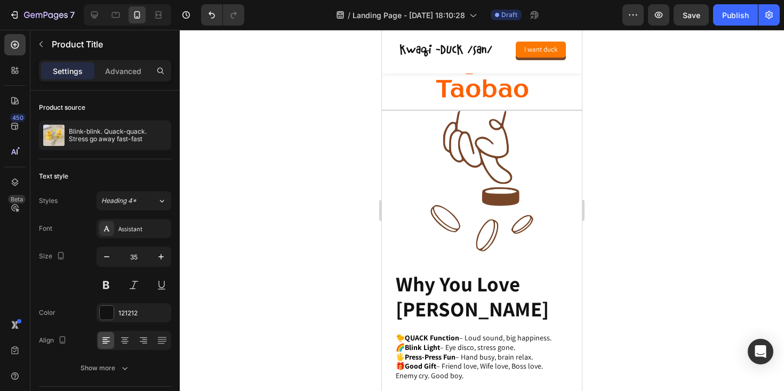
scroll to position [1189, 0]
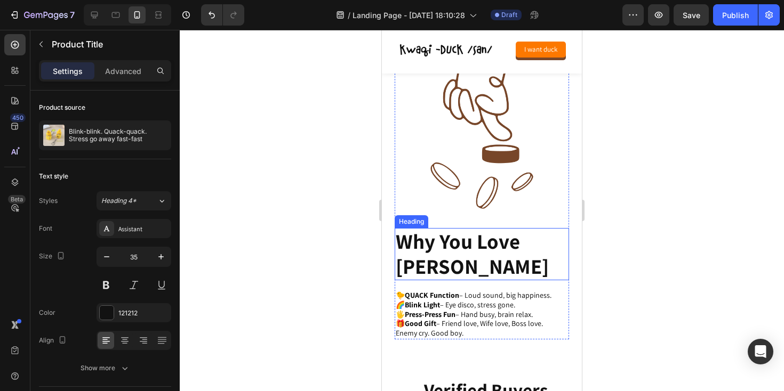
click at [447, 261] on h2 "Why You Love [PERSON_NAME]" at bounding box center [482, 254] width 174 height 52
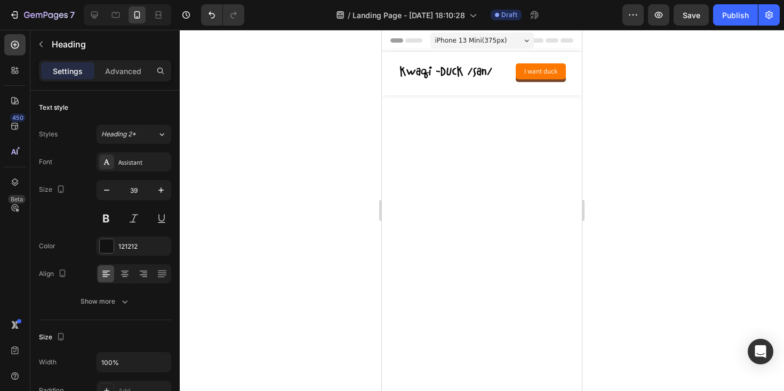
click at [106, 192] on icon "button" at bounding box center [106, 190] width 11 height 11
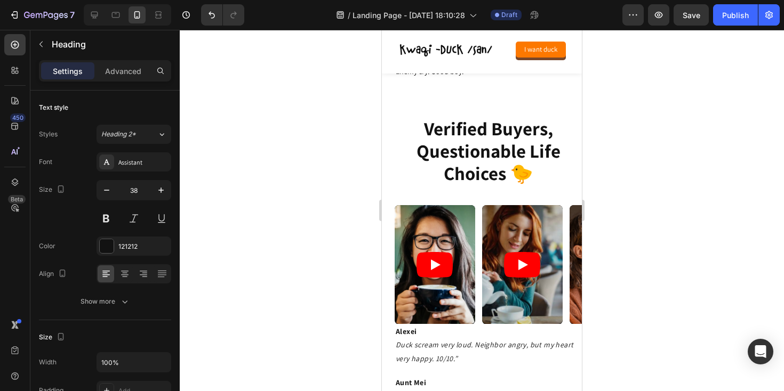
click at [106, 192] on icon "button" at bounding box center [106, 190] width 11 height 11
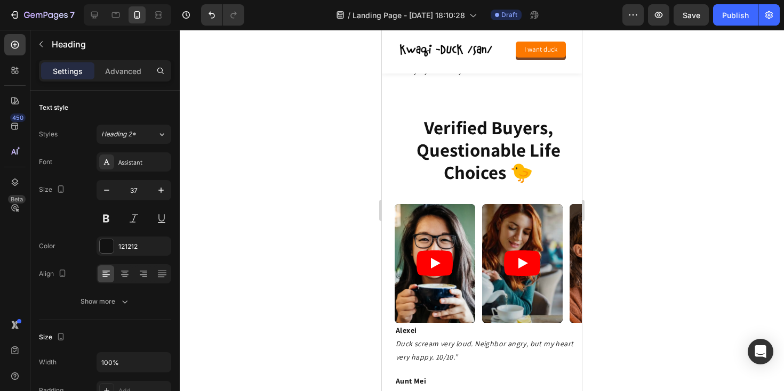
click at [106, 192] on icon "button" at bounding box center [106, 190] width 11 height 11
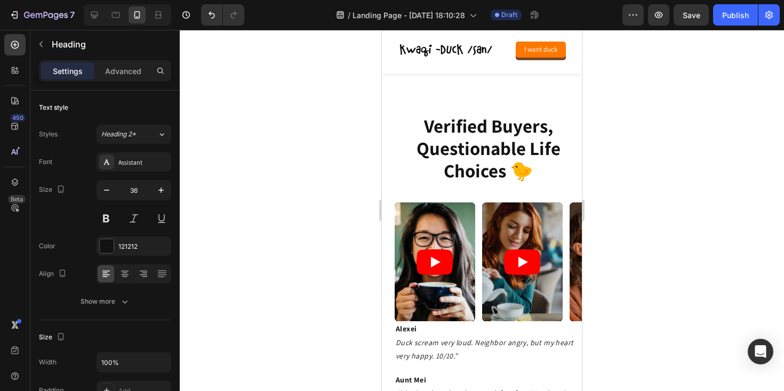
type input "35"
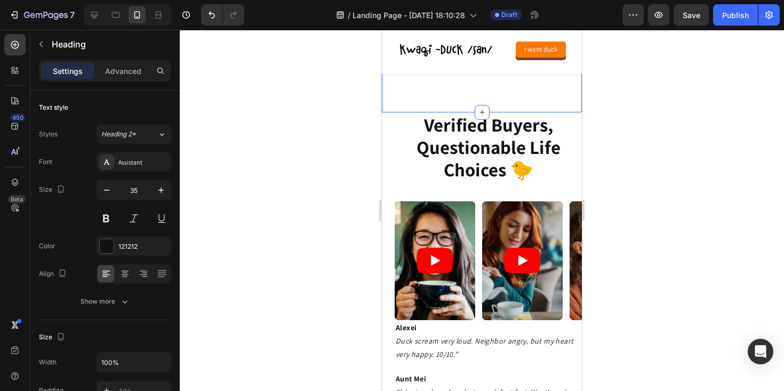
scroll to position [1312, 0]
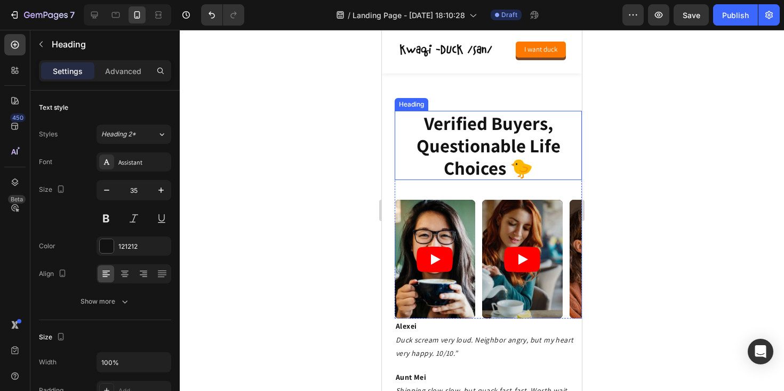
click at [486, 180] on h2 "verified buyers, questionable life choices 🐤" at bounding box center [488, 145] width 187 height 69
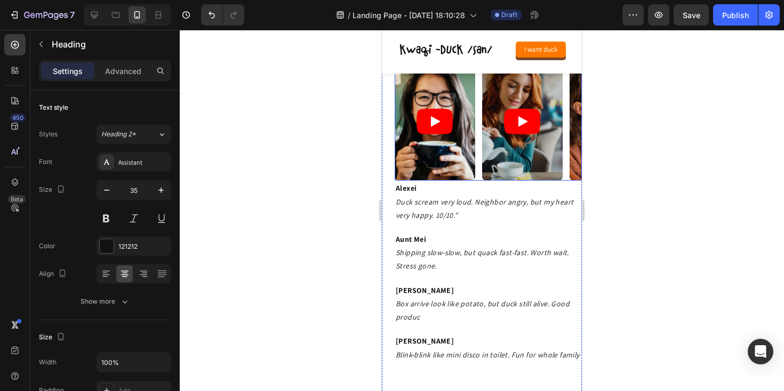
scroll to position [1451, 0]
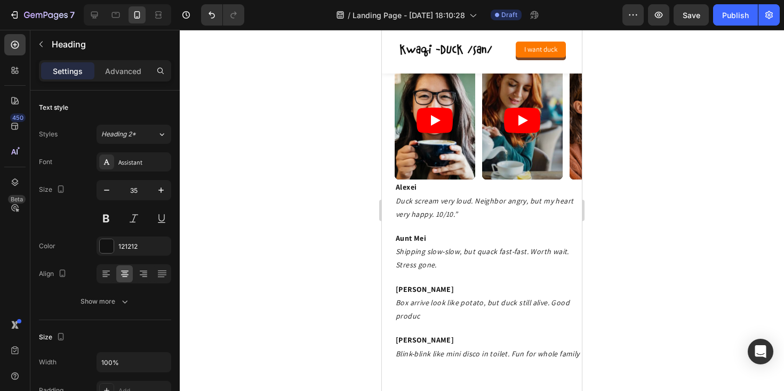
click at [491, 41] on h2 "verified buyers, questionable life choices 🐤" at bounding box center [488, 6] width 187 height 69
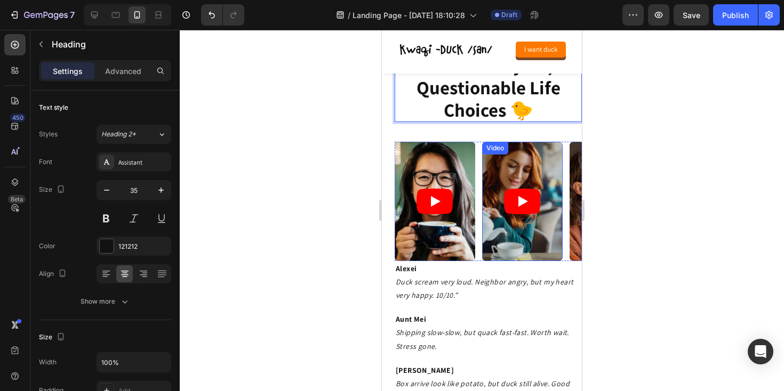
scroll to position [1534, 0]
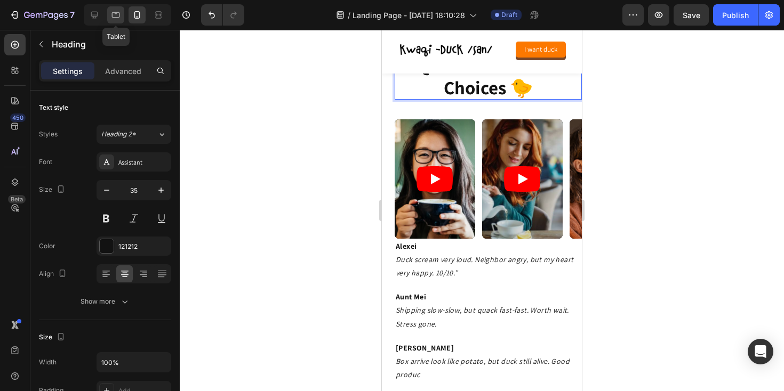
click at [112, 12] on icon at bounding box center [116, 15] width 8 height 6
type input "46"
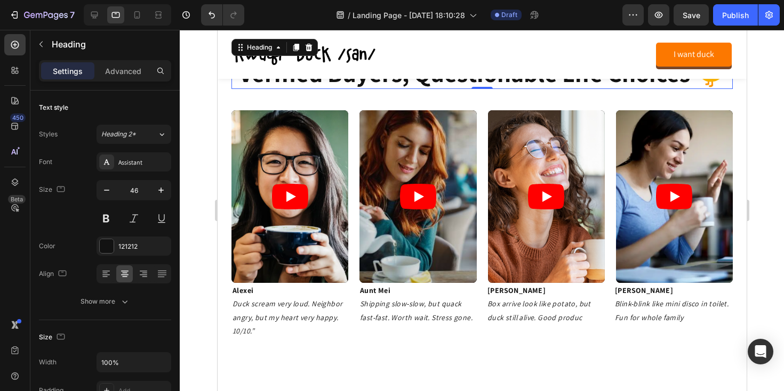
scroll to position [1474, 0]
